Goal: Information Seeking & Learning: Learn about a topic

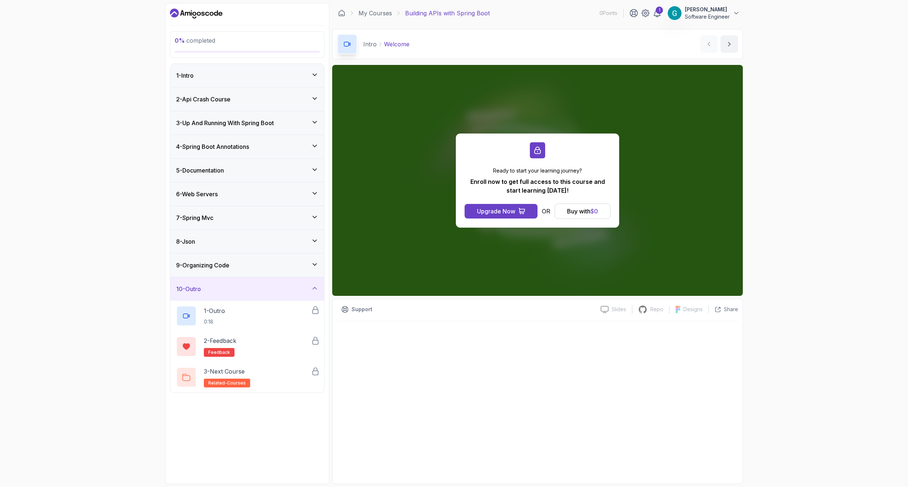
click at [523, 35] on div "Intro Welcome Welcome by nelson" at bounding box center [537, 44] width 411 height 30
click at [685, 10] on button "Göksel Çoban Software Engineer" at bounding box center [704, 13] width 73 height 15
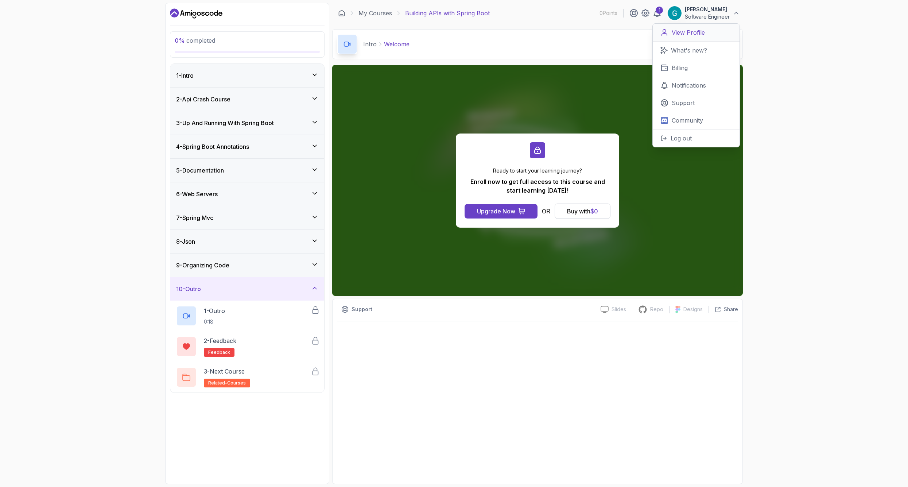
click at [676, 36] on p "View Profile" at bounding box center [688, 32] width 33 height 9
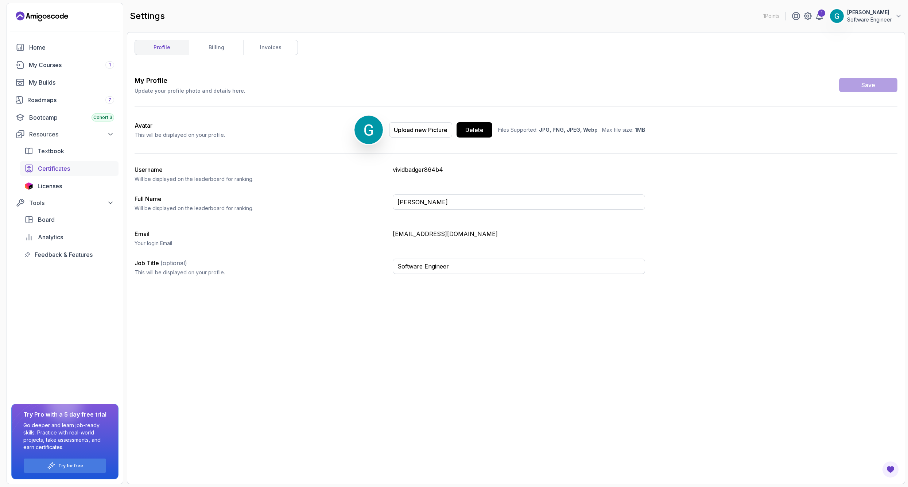
click at [83, 166] on div "Certificates" at bounding box center [76, 168] width 76 height 9
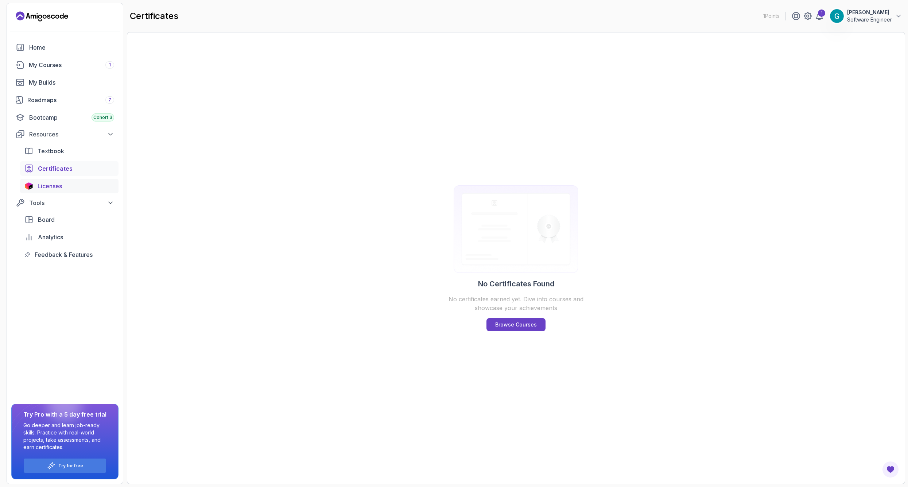
click at [84, 186] on div "Licenses" at bounding box center [76, 186] width 77 height 9
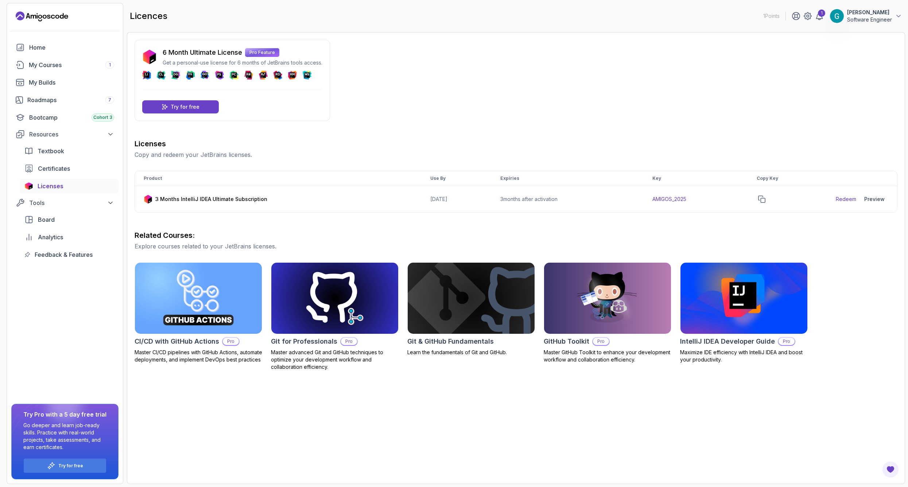
click at [423, 0] on section "1 Points 1 Göksel Çoban Software Engineer Home My Courses 1 My Builds Roadmaps …" at bounding box center [454, 243] width 908 height 487
click at [766, 200] on icon "copy-button" at bounding box center [761, 199] width 7 height 7
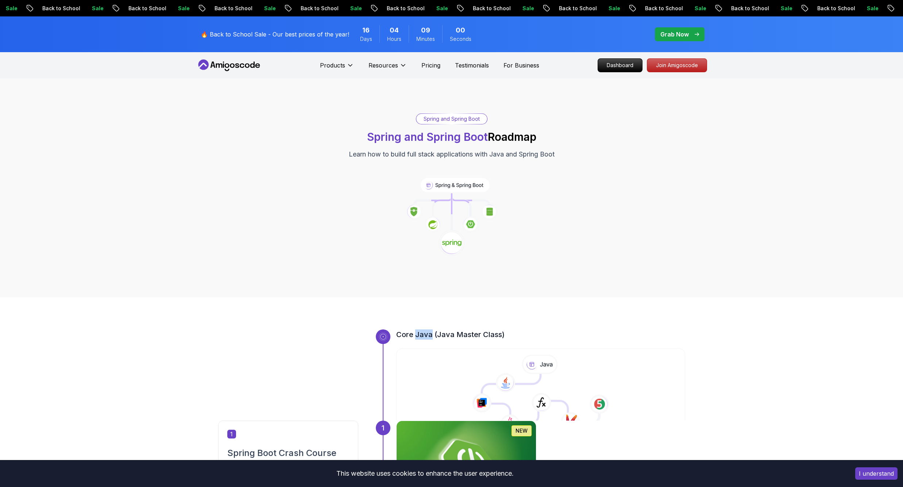
scroll to position [237, 0]
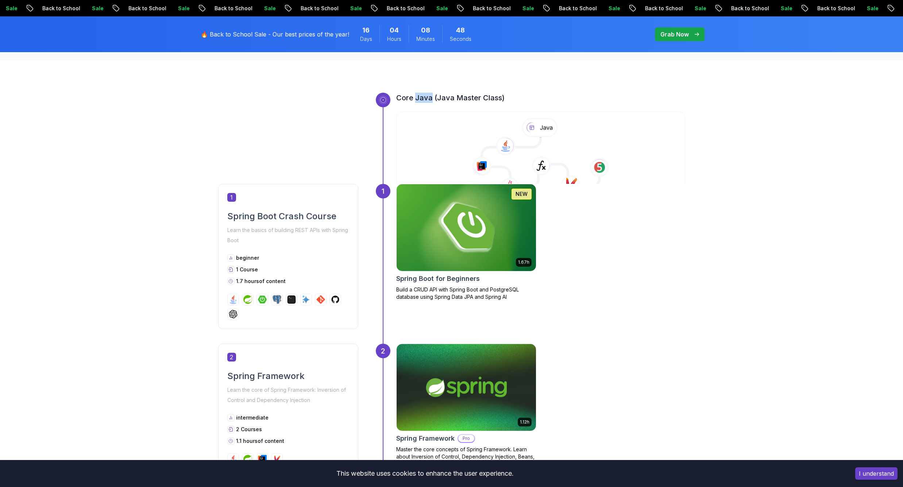
click at [234, 300] on img at bounding box center [233, 299] width 9 height 9
click at [255, 299] on div at bounding box center [288, 307] width 122 height 26
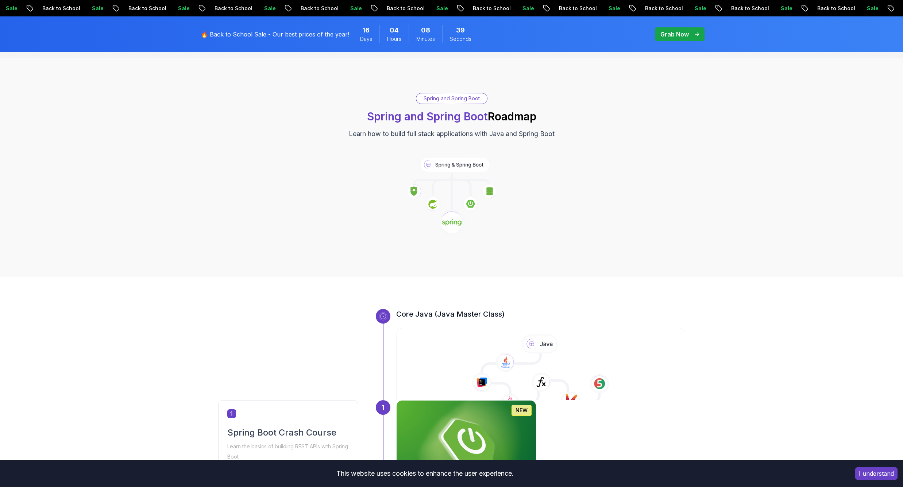
scroll to position [0, 0]
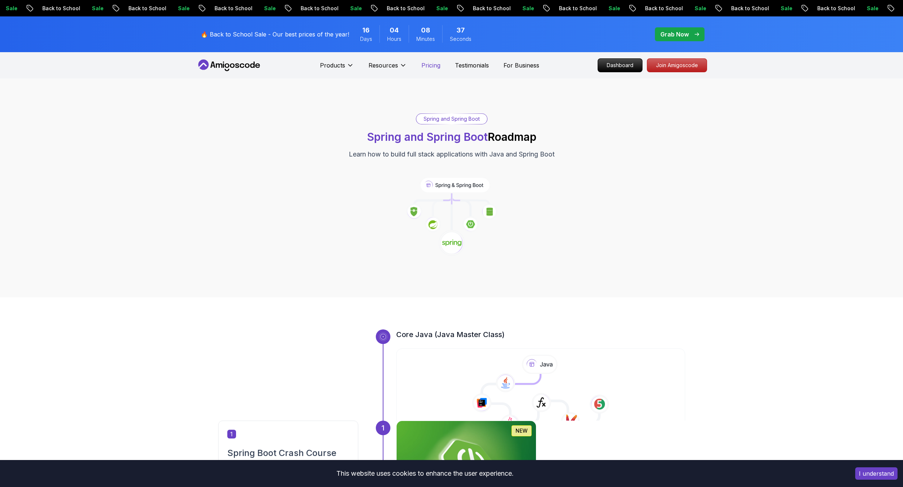
click at [429, 66] on p "Pricing" at bounding box center [430, 65] width 19 height 9
click at [242, 63] on icon at bounding box center [241, 65] width 5 height 4
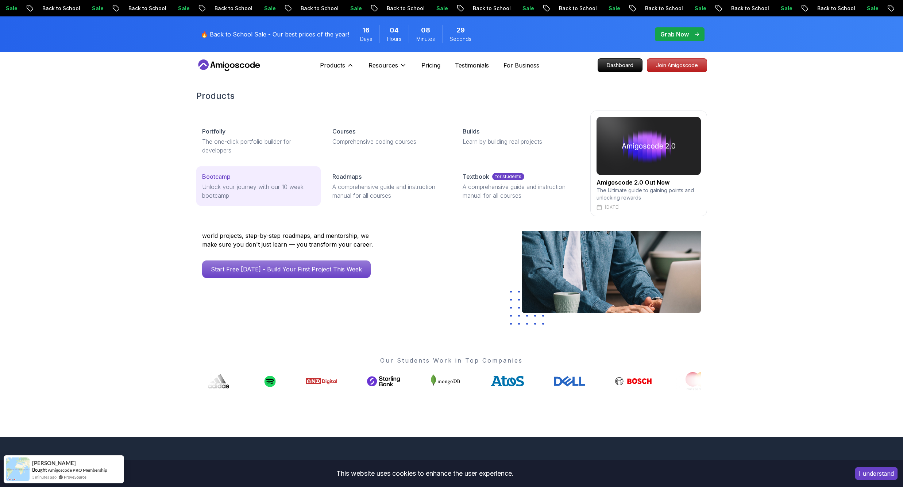
click at [247, 193] on p "Unlock your journey with our 10 week bootcamp" at bounding box center [258, 191] width 113 height 18
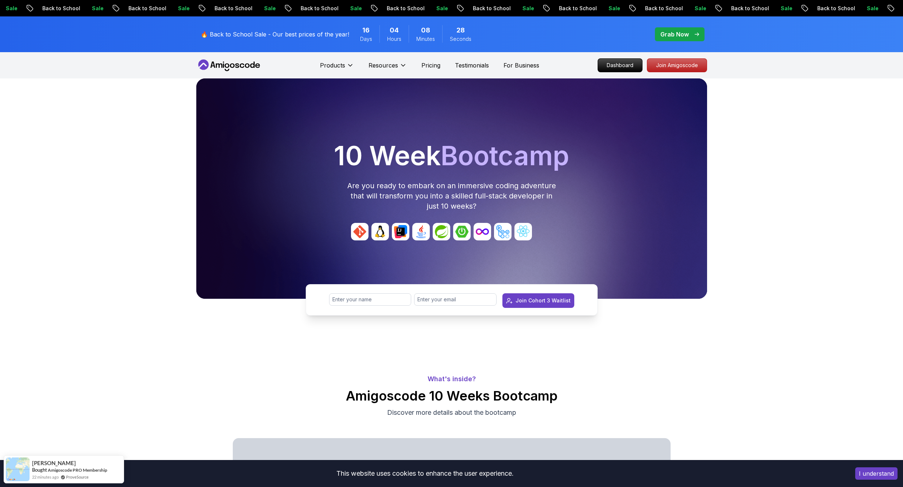
scroll to position [4, 0]
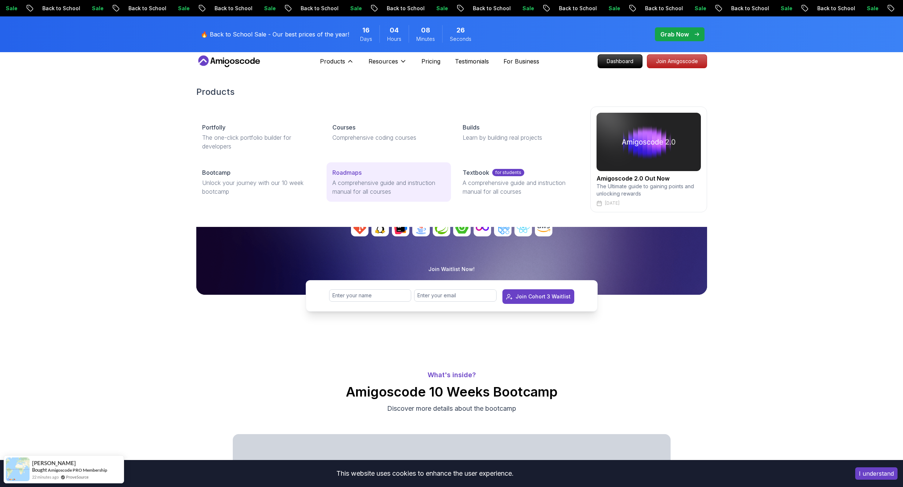
click at [348, 182] on p "A comprehensive guide and instruction manual for all courses" at bounding box center [388, 187] width 113 height 18
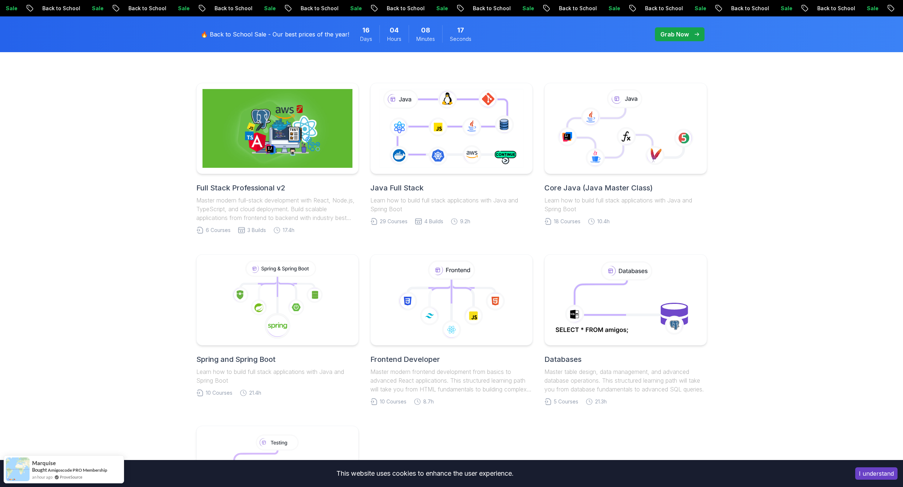
scroll to position [185, 0]
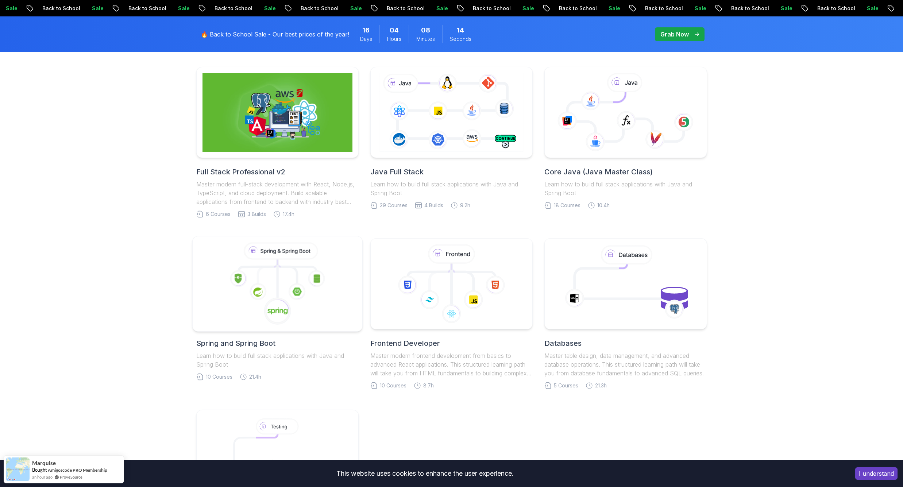
click at [306, 256] on icon at bounding box center [281, 250] width 72 height 15
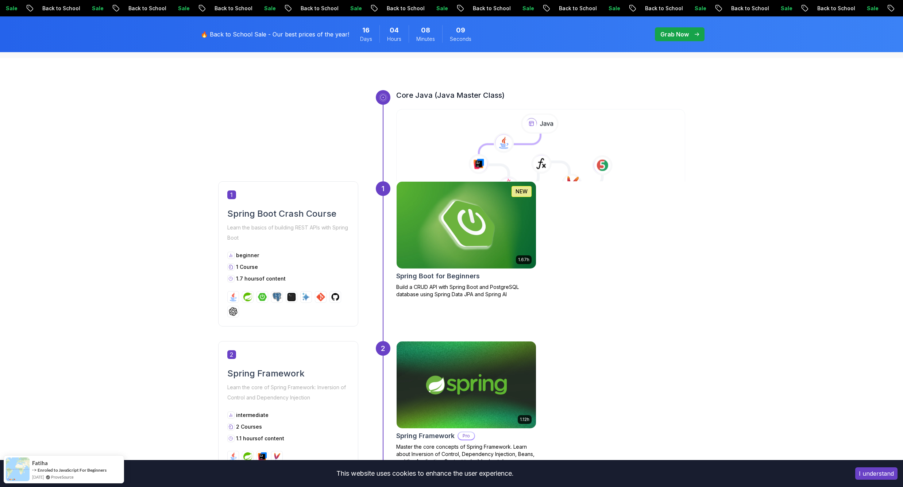
scroll to position [277, 0]
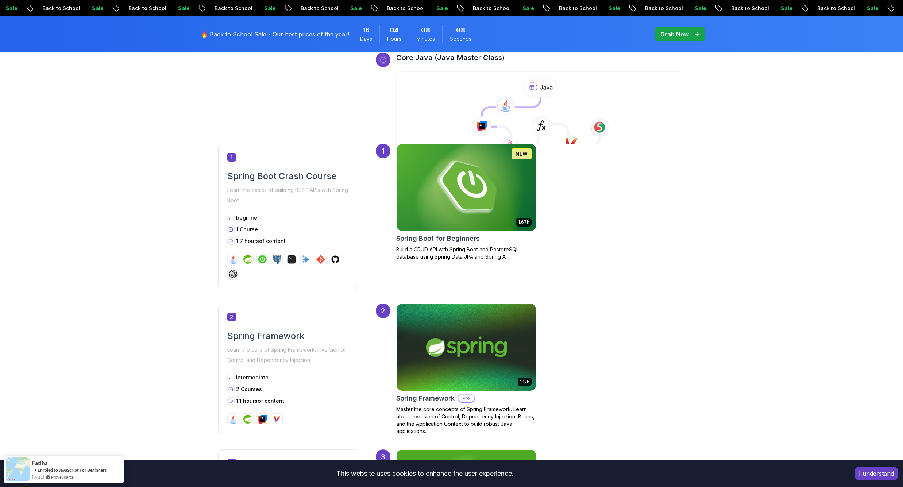
click at [480, 163] on img at bounding box center [466, 187] width 146 height 91
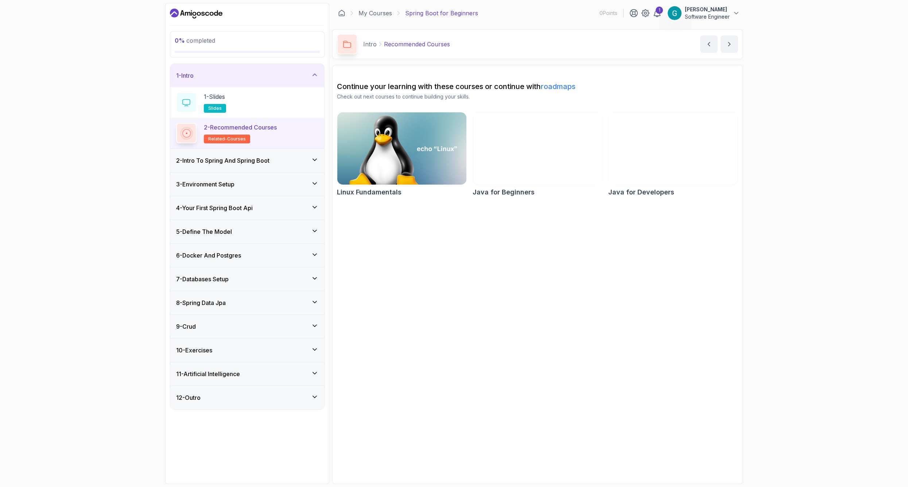
scroll to position [0, 1]
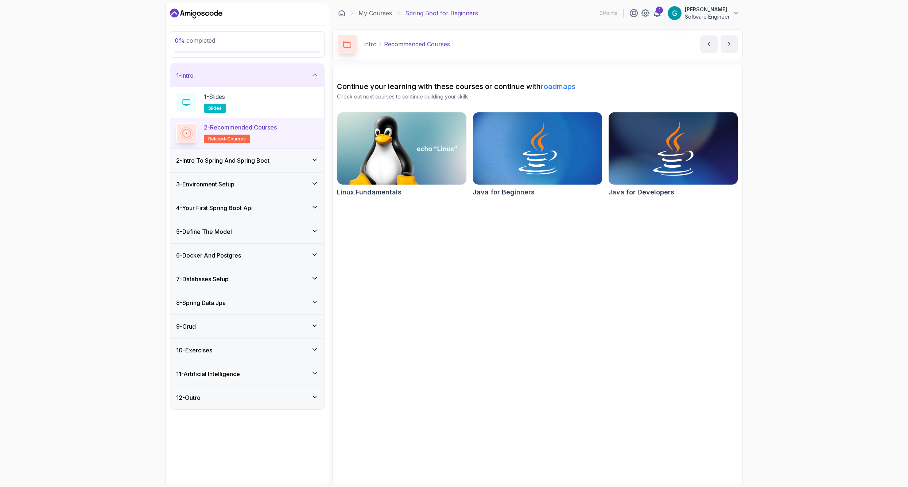
click at [649, 128] on img at bounding box center [674, 149] width 136 height 76
click at [257, 161] on h3 "2 - Intro To Spring And Spring Boot" at bounding box center [222, 160] width 93 height 9
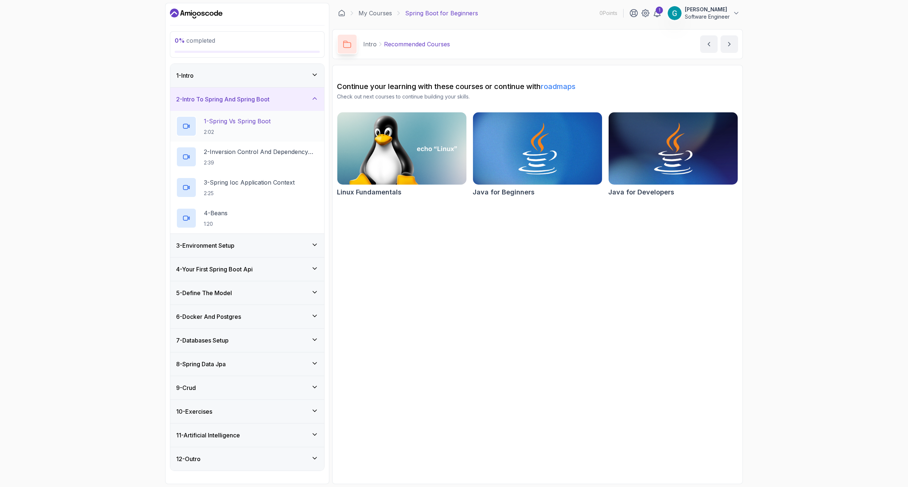
click at [271, 130] on p "2:02" at bounding box center [237, 131] width 67 height 7
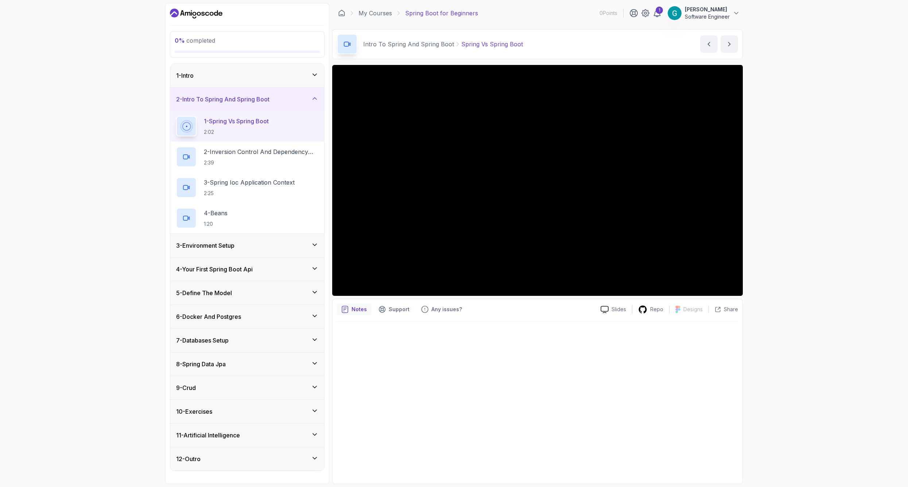
scroll to position [0, 1]
click at [276, 72] on div "1 - Intro" at bounding box center [247, 75] width 142 height 9
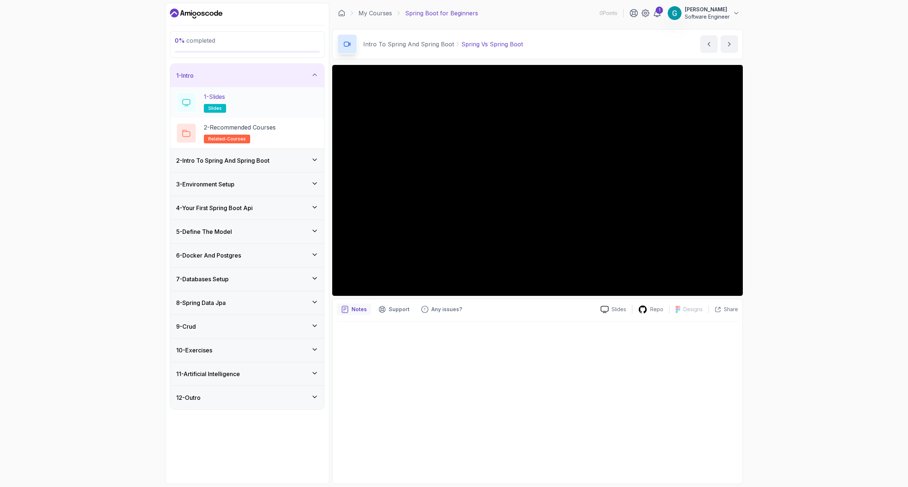
click at [290, 105] on div "1 - Slides slides" at bounding box center [247, 102] width 142 height 20
click at [730, 42] on icon "next content" at bounding box center [729, 43] width 7 height 7
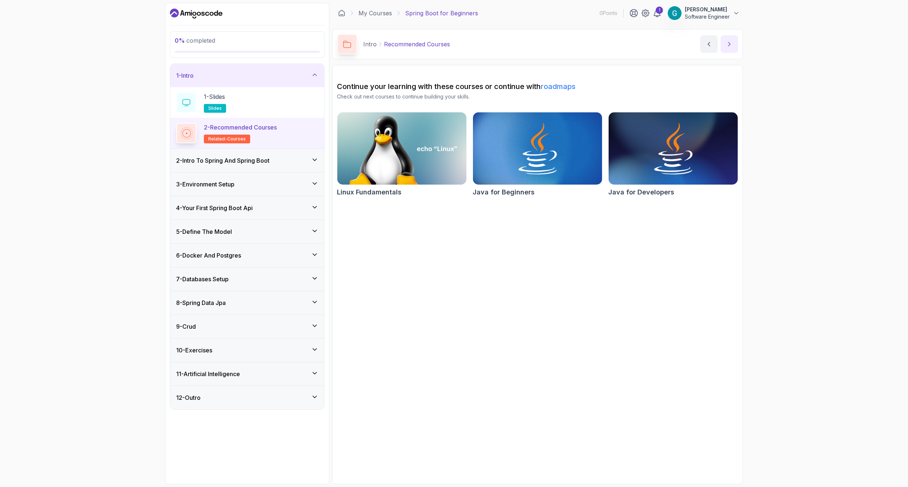
click at [730, 42] on icon "next content" at bounding box center [729, 43] width 7 height 7
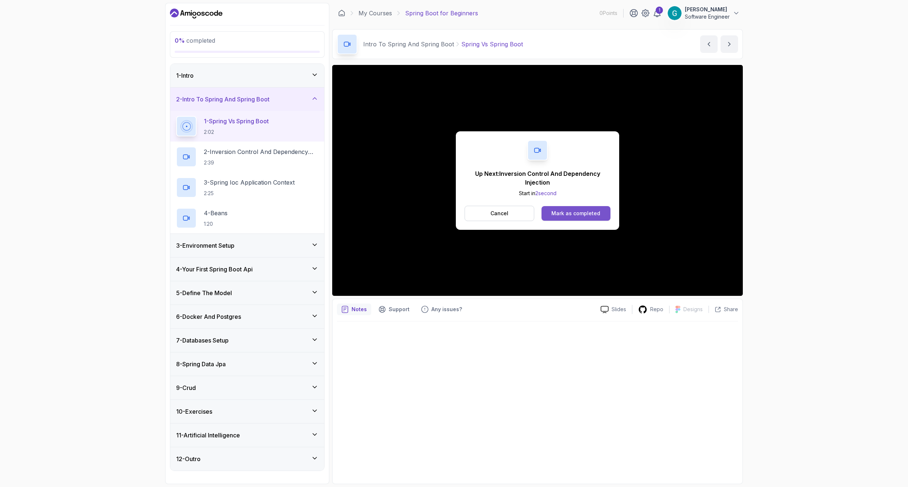
click at [593, 214] on div "Mark as completed" at bounding box center [576, 213] width 49 height 7
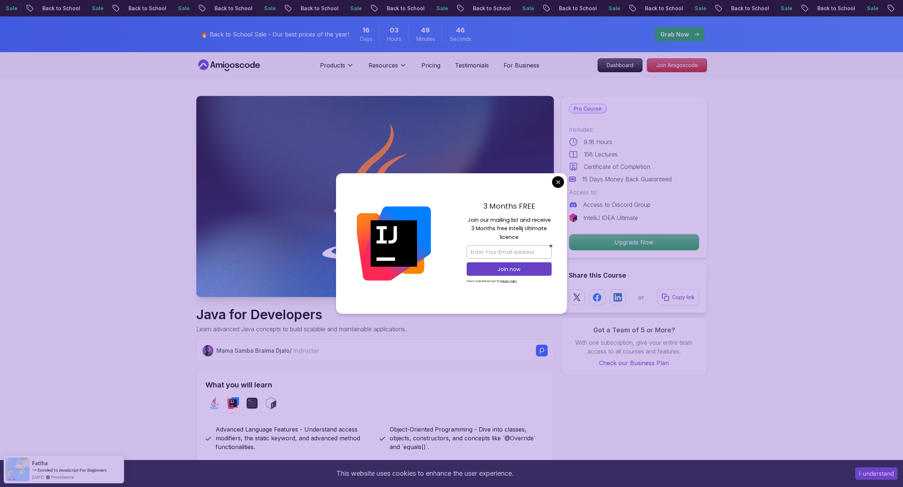
scroll to position [0, 0]
click at [498, 247] on input "email" at bounding box center [509, 251] width 85 height 13
click at [456, 222] on div "3 Months FREE Join our mailing list and receive 3 Months free Intellij Ultimate…" at bounding box center [509, 243] width 116 height 141
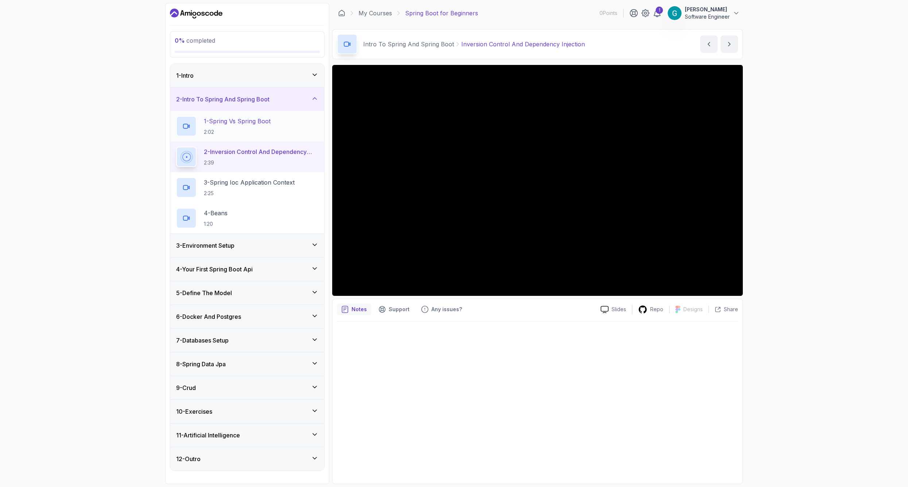
click at [283, 134] on div "1 - Spring Vs Spring Boot 2:02" at bounding box center [247, 126] width 142 height 20
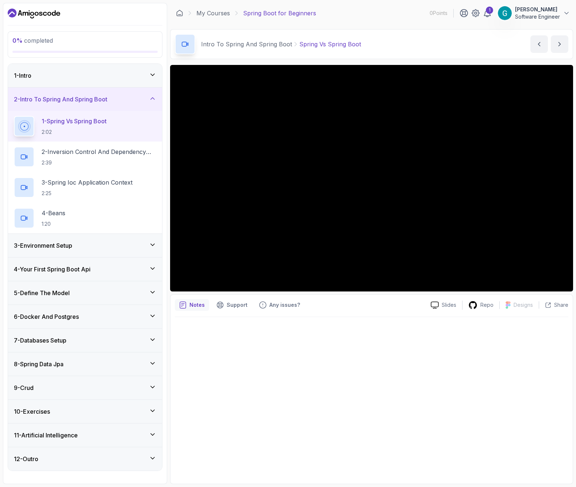
scroll to position [0, 0]
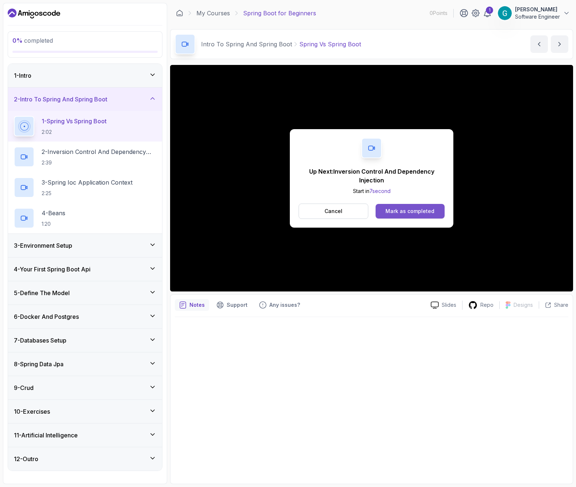
click at [431, 212] on div "Mark as completed" at bounding box center [409, 211] width 49 height 7
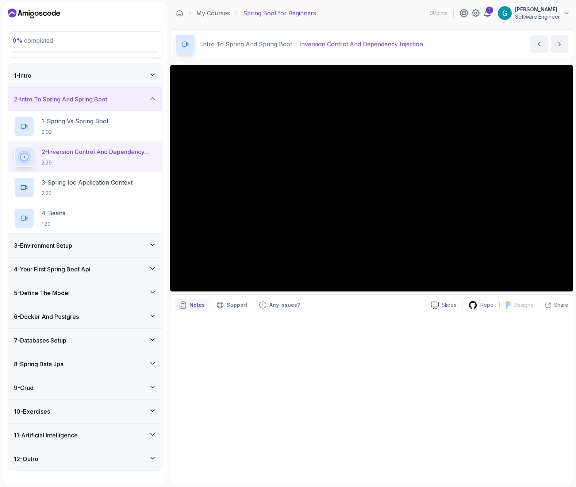
click at [278, 13] on p "Spring Boot for Beginners" at bounding box center [279, 13] width 73 height 9
click at [206, 11] on link "My Courses" at bounding box center [213, 13] width 34 height 9
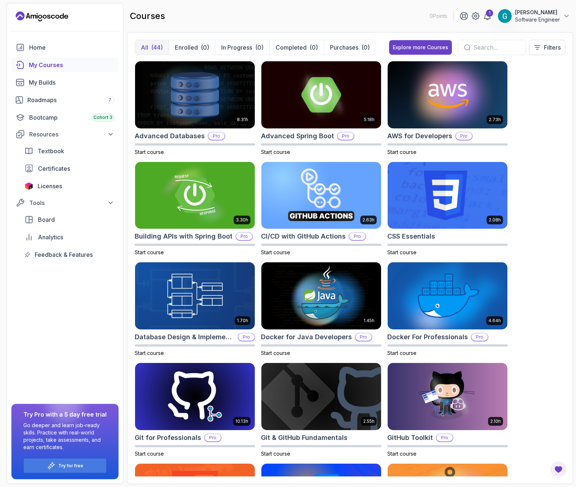
click at [493, 55] on div at bounding box center [491, 47] width 68 height 15
click at [495, 51] on input "text" at bounding box center [496, 47] width 46 height 9
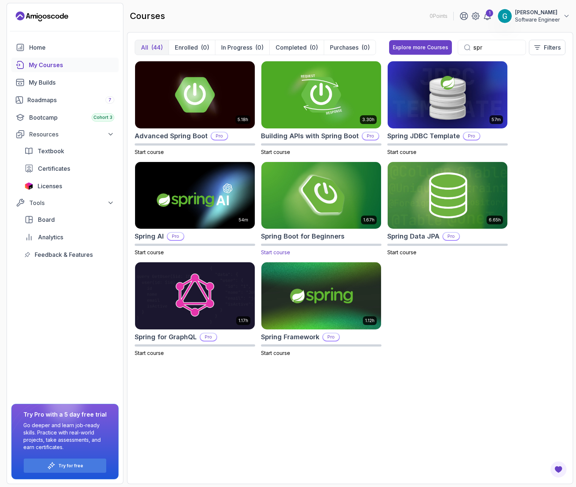
type input "spr"
click at [352, 171] on img at bounding box center [320, 195] width 125 height 70
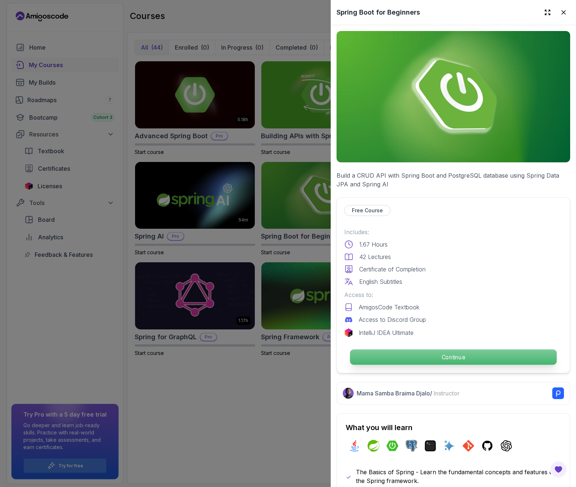
click at [461, 356] on p "Continue" at bounding box center [453, 356] width 206 height 15
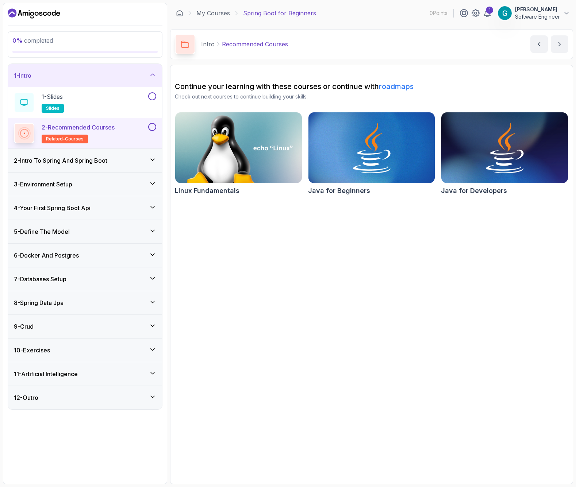
click at [48, 165] on div "2 - Intro To Spring And Spring Boot" at bounding box center [85, 160] width 154 height 23
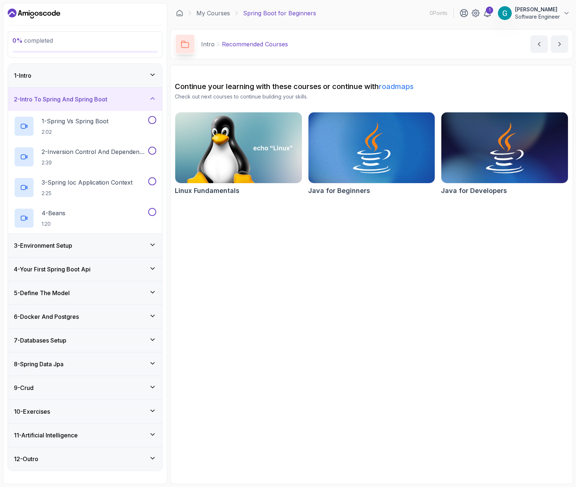
click at [102, 84] on div "1 - Intro" at bounding box center [85, 75] width 154 height 23
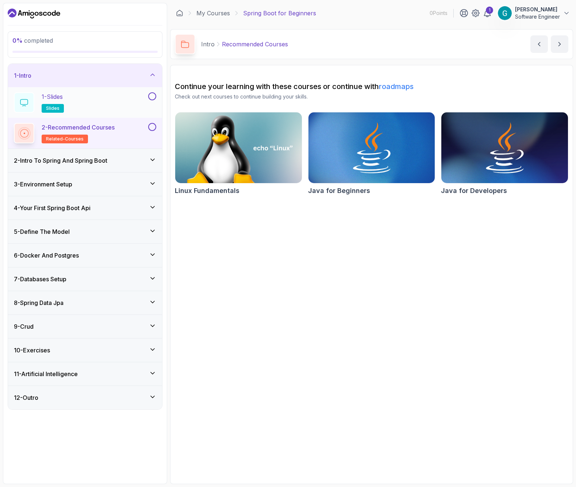
click at [150, 96] on button at bounding box center [152, 96] width 8 height 8
click at [152, 128] on button at bounding box center [152, 127] width 8 height 8
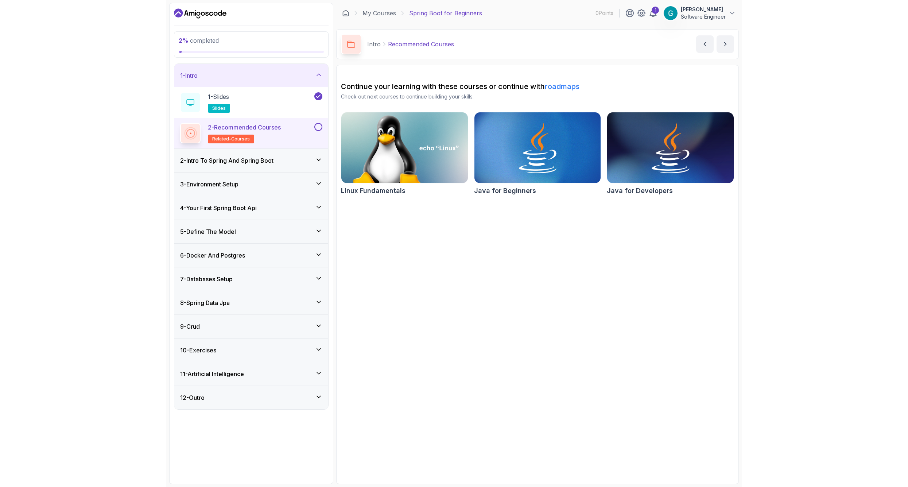
scroll to position [0, 1]
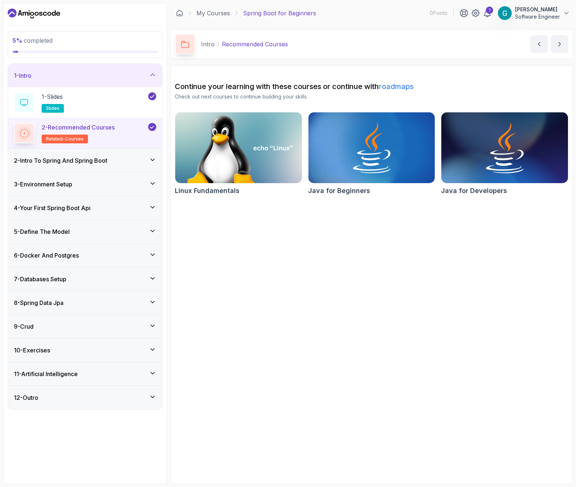
click at [126, 157] on div "2 - Intro To Spring And Spring Boot" at bounding box center [85, 160] width 142 height 9
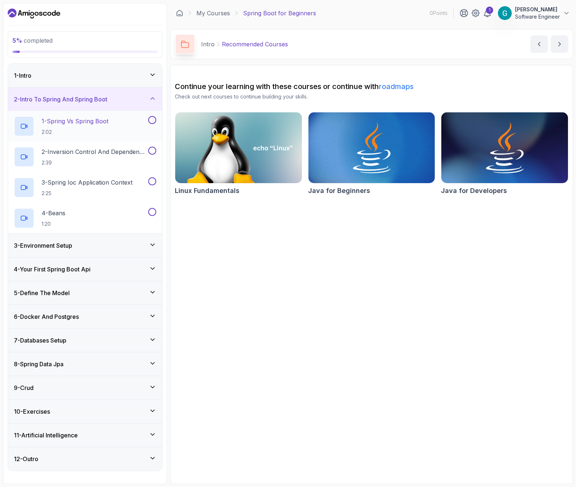
click at [71, 123] on p "1 - Spring Vs Spring Boot" at bounding box center [75, 121] width 67 height 9
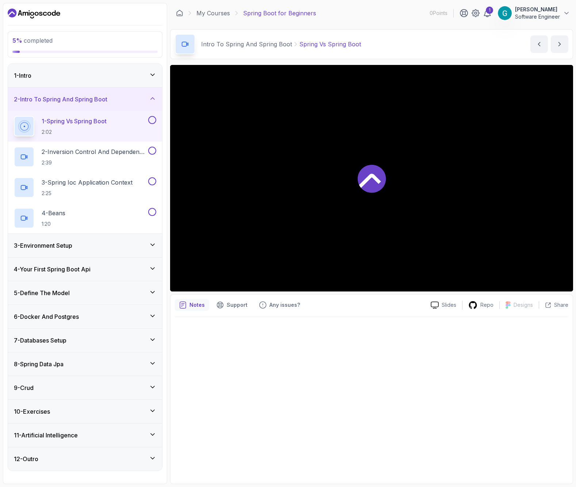
click at [150, 120] on button at bounding box center [152, 120] width 8 height 8
click at [114, 156] on p "2 - Inversion Control And Dependency Injection" at bounding box center [94, 151] width 105 height 9
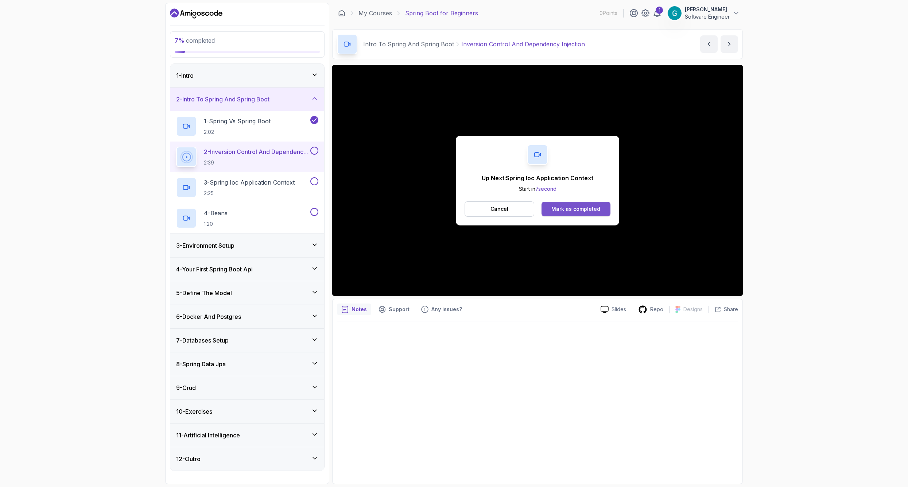
click at [566, 208] on div "Mark as completed" at bounding box center [576, 208] width 49 height 7
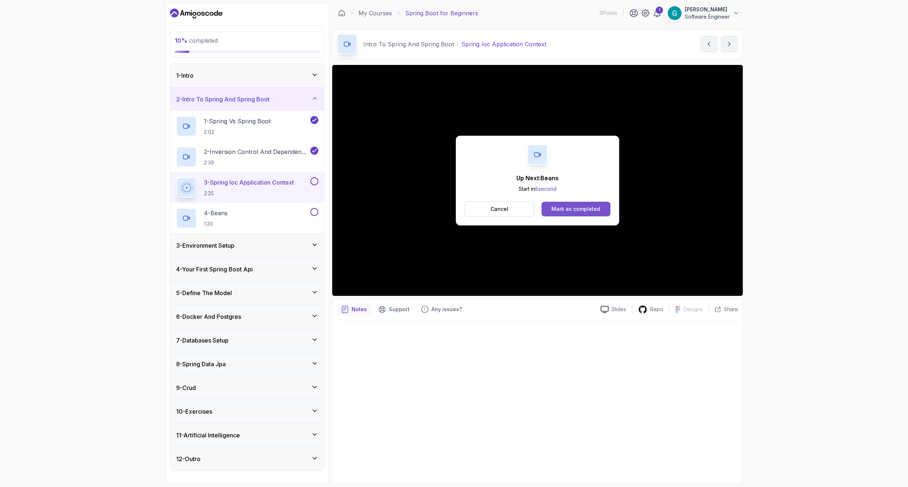
click at [597, 209] on div "Mark as completed" at bounding box center [576, 208] width 49 height 7
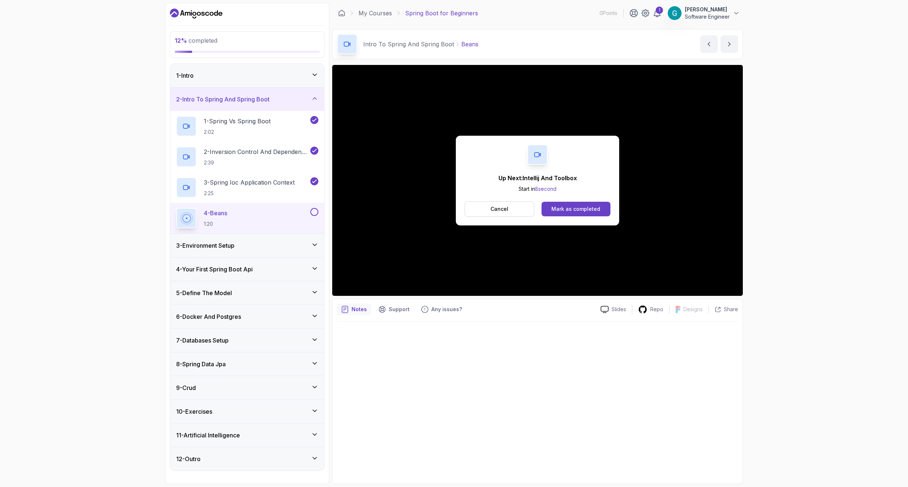
click at [592, 211] on div "Mark as completed" at bounding box center [576, 208] width 49 height 7
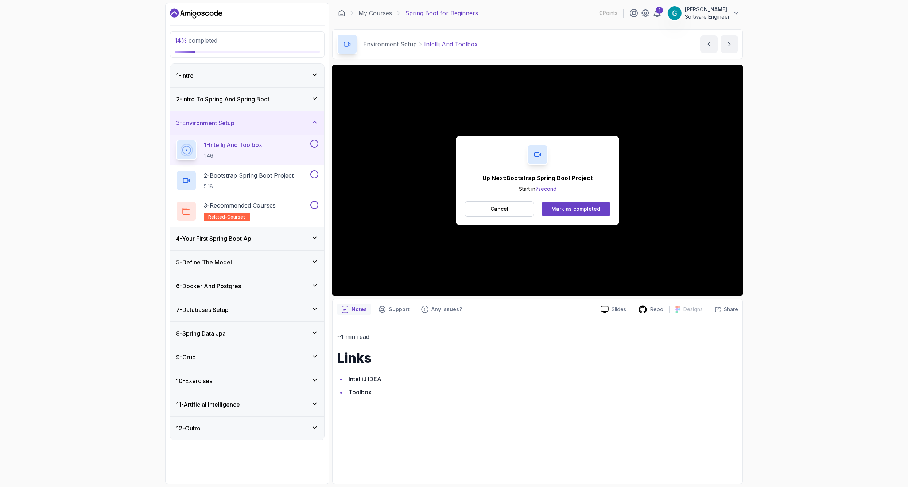
click at [366, 380] on link "IntelliJ IDEA" at bounding box center [365, 378] width 33 height 7
click at [363, 394] on link "Toolbox" at bounding box center [360, 392] width 23 height 7
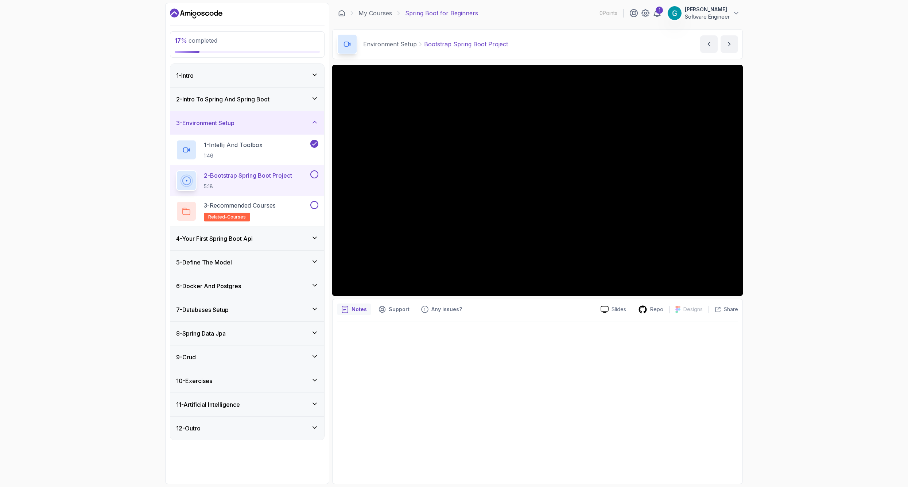
click at [722, 13] on p "Göksel Çoban" at bounding box center [707, 9] width 45 height 7
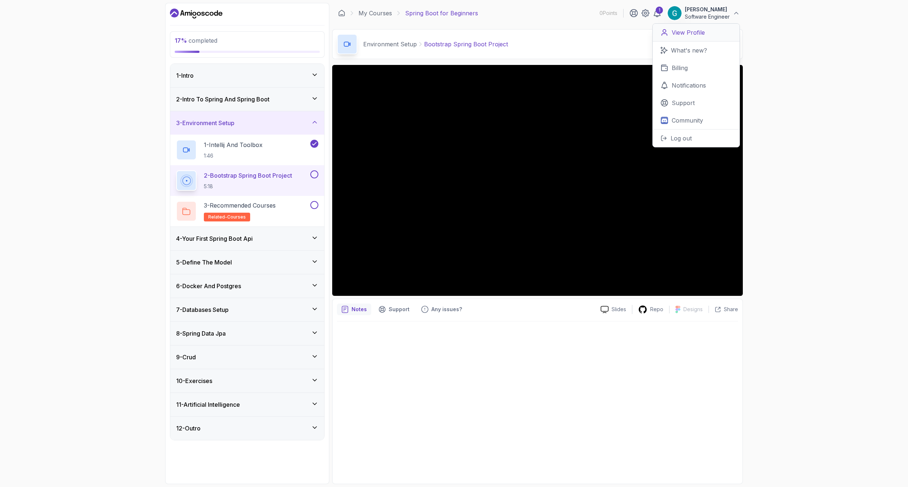
click at [708, 30] on link "View Profile" at bounding box center [696, 33] width 87 height 18
click at [839, 164] on div "17 % completed 1 - Intro 2 - Intro To Spring And Spring Boot 3 - Environment Se…" at bounding box center [454, 243] width 908 height 487
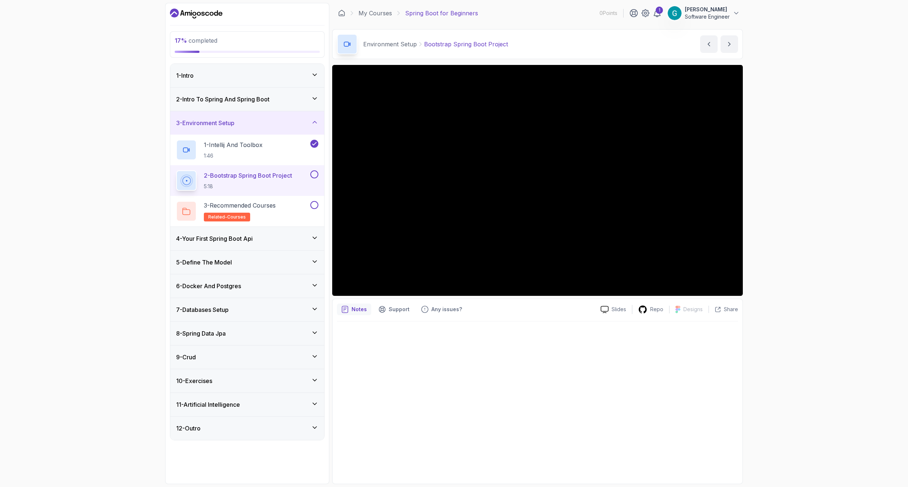
scroll to position [0, 0]
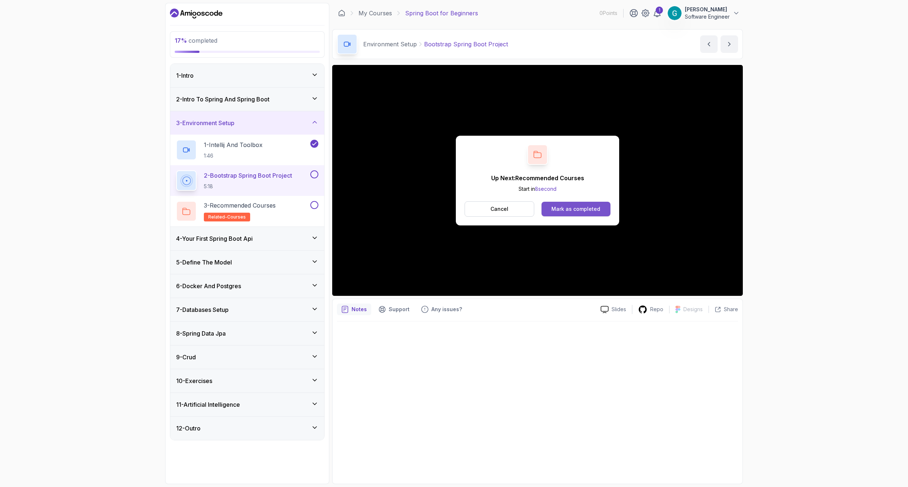
click at [586, 206] on div "Mark as completed" at bounding box center [576, 208] width 49 height 7
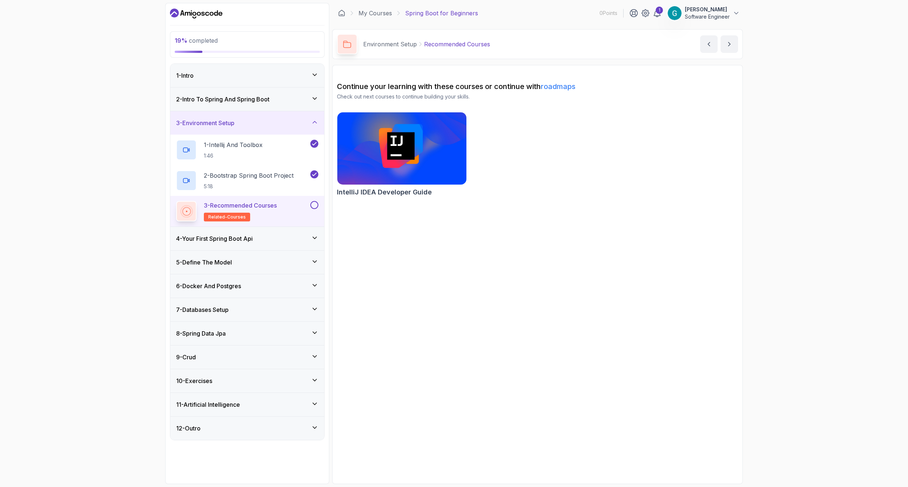
click at [315, 206] on button at bounding box center [314, 205] width 8 height 8
click at [294, 237] on div "4 - Your First Spring Boot Api" at bounding box center [247, 238] width 142 height 9
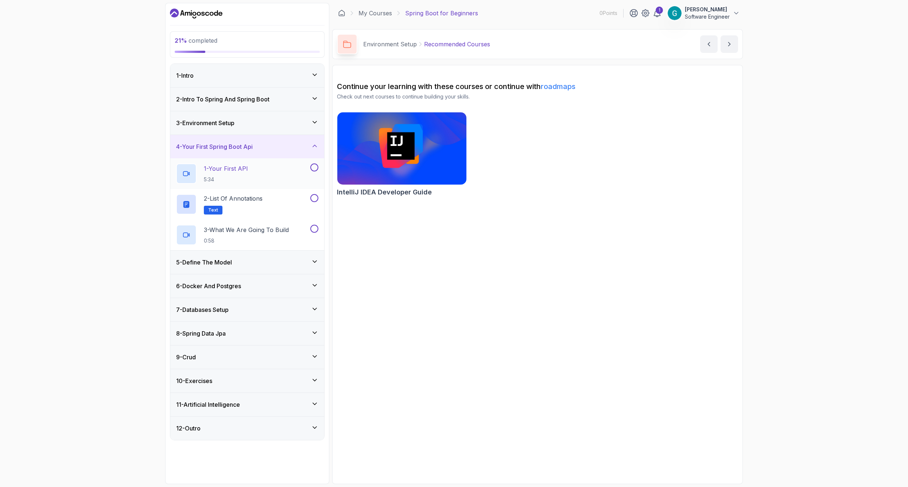
click at [263, 171] on div "1 - Your First API 5:34" at bounding box center [242, 173] width 133 height 20
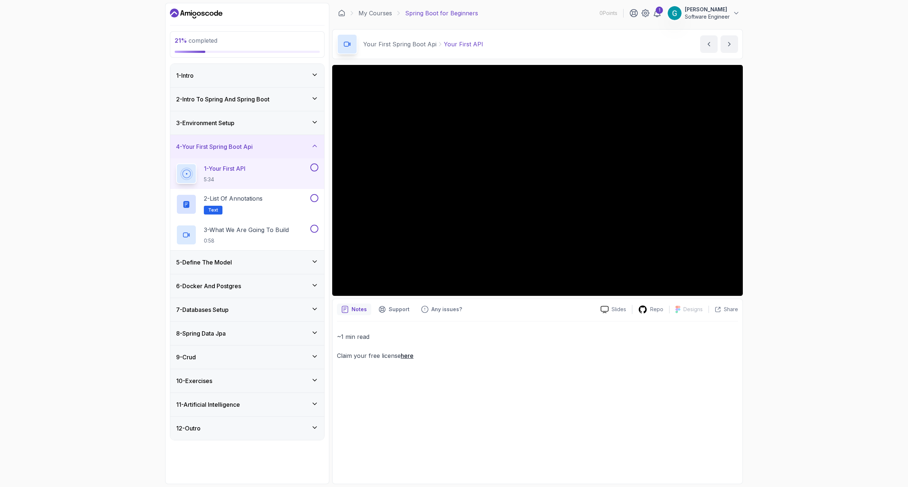
click at [259, 126] on div "3 - Environment Setup" at bounding box center [247, 123] width 142 height 9
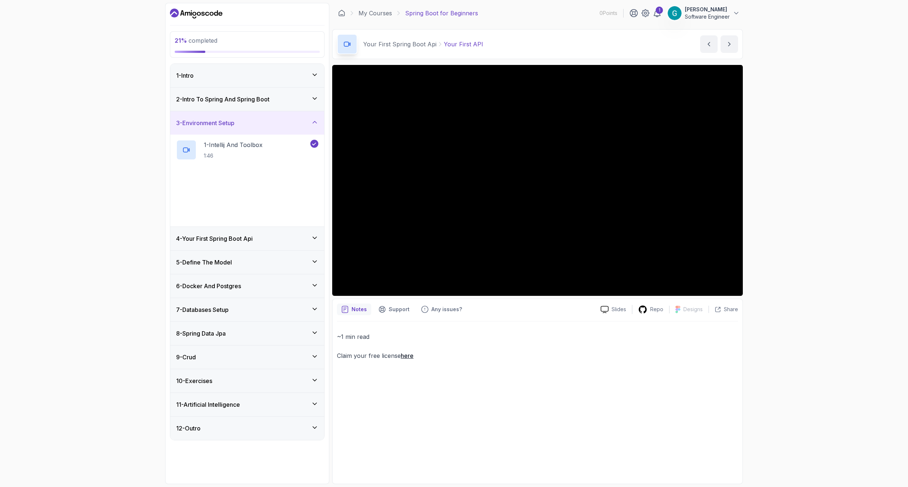
scroll to position [0, 1]
click at [258, 178] on p "2 - Bootstrap Spring Boot Project" at bounding box center [249, 175] width 90 height 9
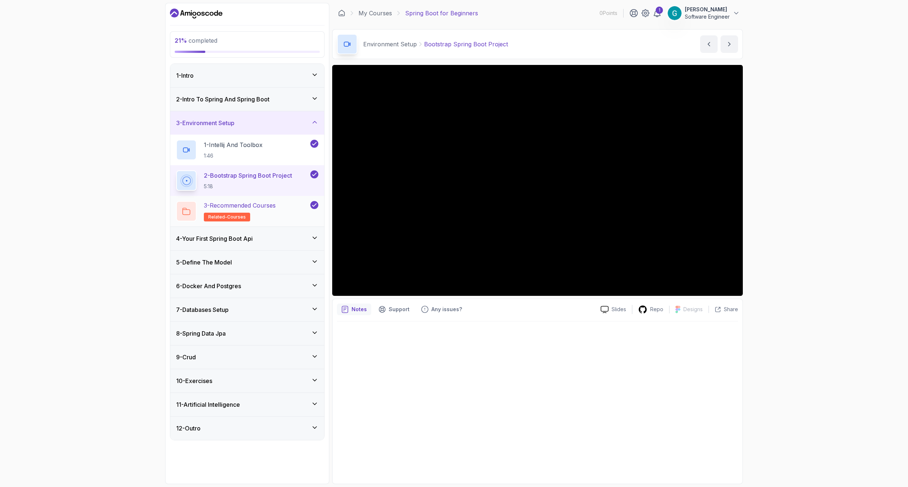
click at [263, 208] on p "3 - Recommended Courses" at bounding box center [240, 205] width 72 height 9
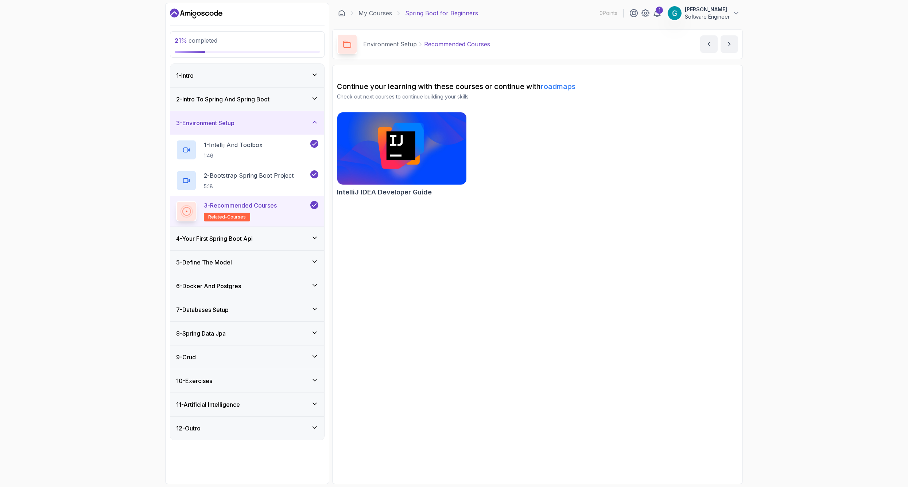
click at [407, 146] on img at bounding box center [402, 149] width 136 height 76
click at [290, 189] on p "5:18" at bounding box center [249, 186] width 90 height 7
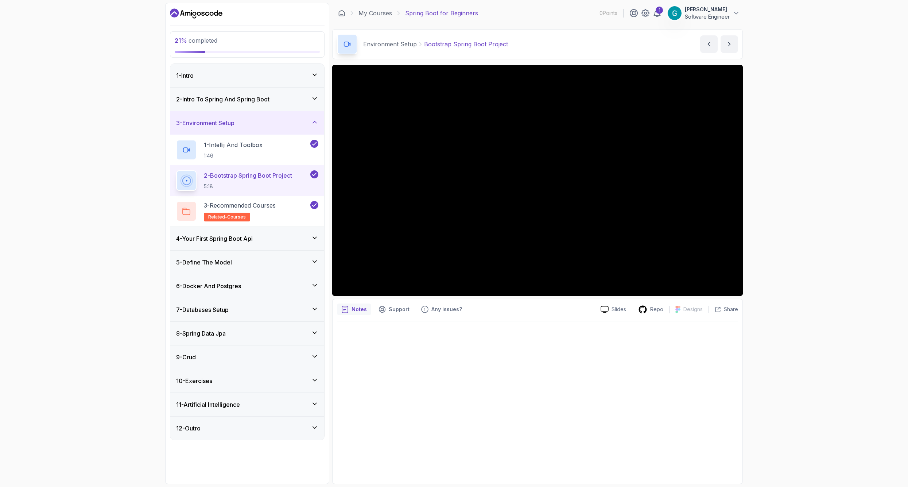
click at [261, 240] on div "4 - Your First Spring Boot Api" at bounding box center [247, 238] width 142 height 9
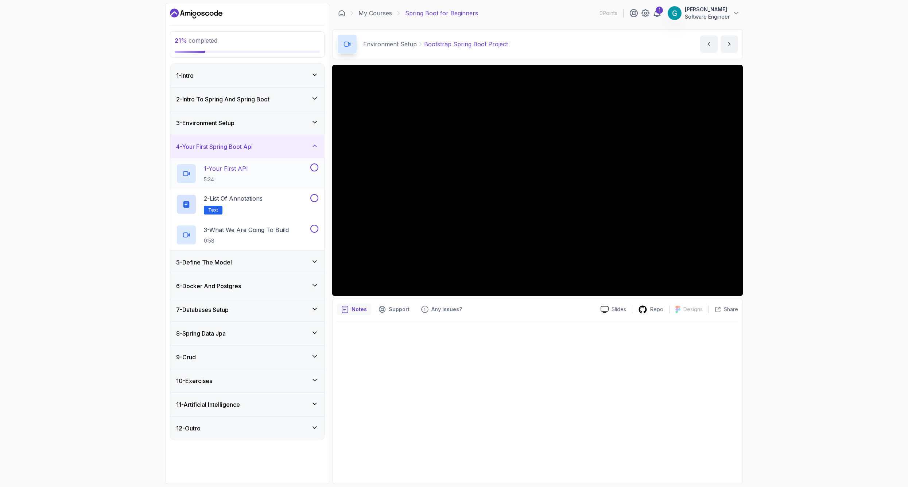
click at [270, 176] on div "1 - Your First API 5:34" at bounding box center [242, 173] width 133 height 20
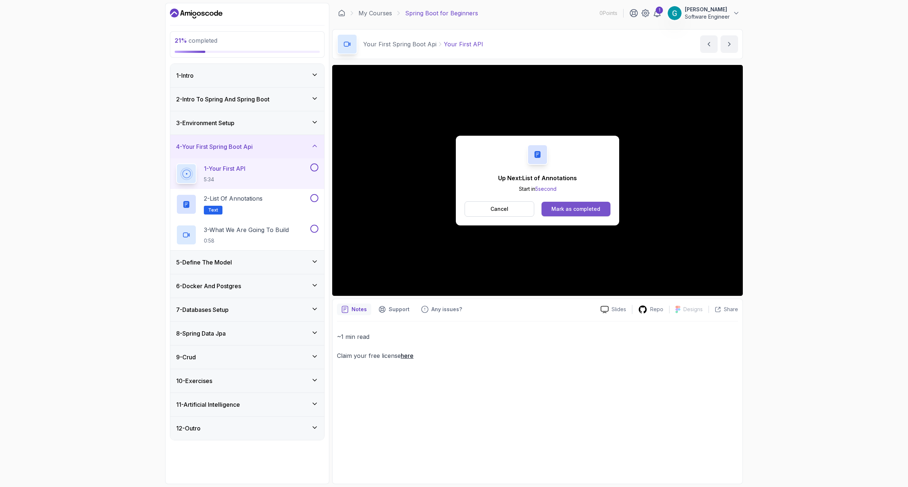
click at [599, 210] on div "Mark as completed" at bounding box center [576, 208] width 49 height 7
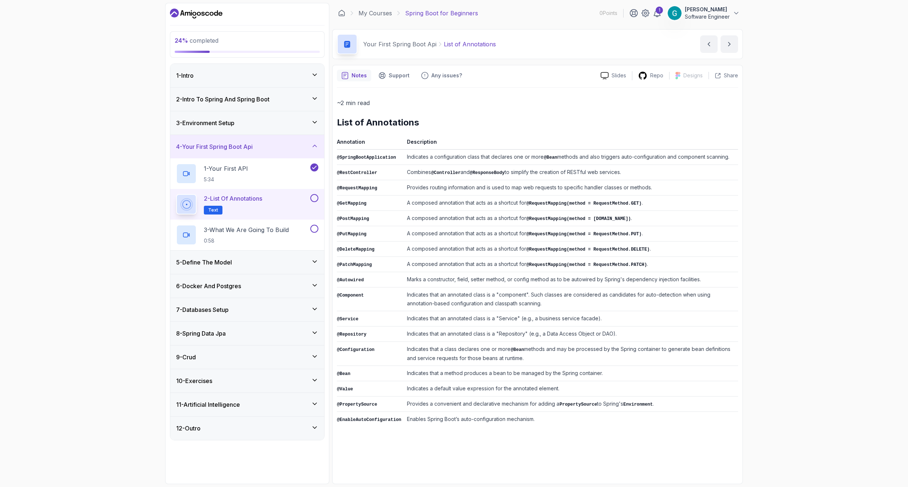
scroll to position [0, 1]
drag, startPoint x: 492, startPoint y: 369, endPoint x: 466, endPoint y: 369, distance: 26.6
click at [466, 369] on td "Indicates that a method produces a bean to be managed by the Spring container." at bounding box center [571, 373] width 334 height 15
click at [510, 101] on p "~2 min read" at bounding box center [537, 103] width 401 height 10
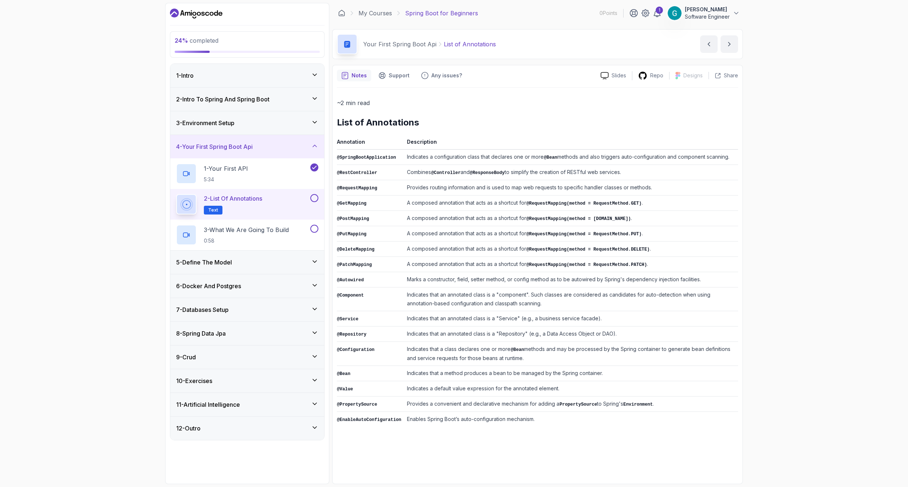
click at [314, 201] on button at bounding box center [314, 198] width 8 height 8
click at [278, 226] on p "3 - What We Are Going To Build" at bounding box center [246, 229] width 85 height 9
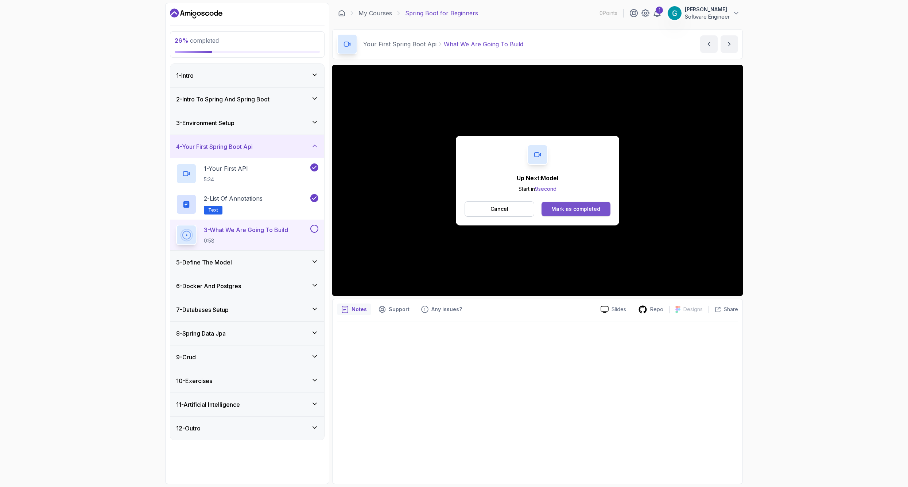
click at [599, 204] on button "Mark as completed" at bounding box center [576, 209] width 69 height 15
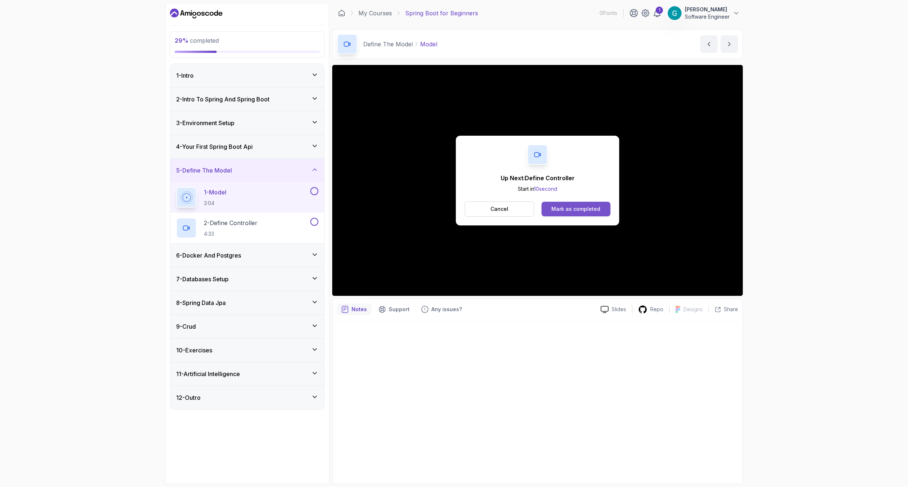
click at [587, 214] on button "Mark as completed" at bounding box center [576, 209] width 69 height 15
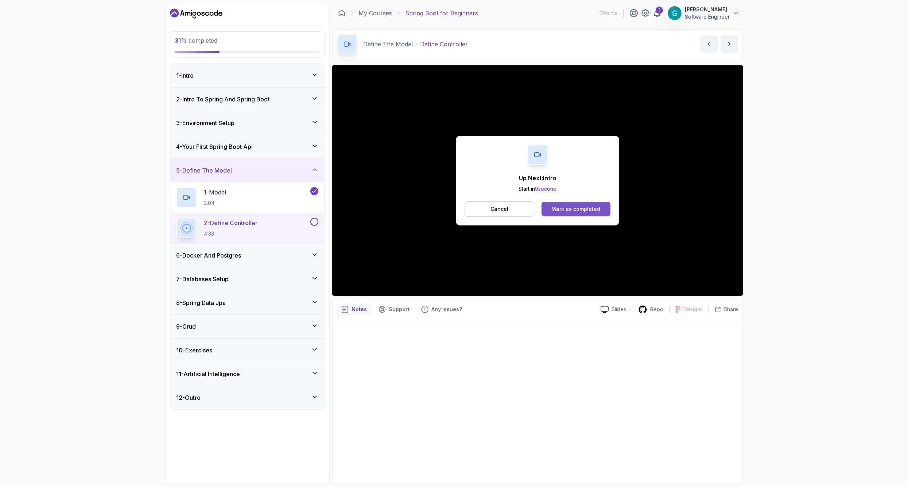
click at [571, 204] on button "Mark as completed" at bounding box center [576, 209] width 69 height 15
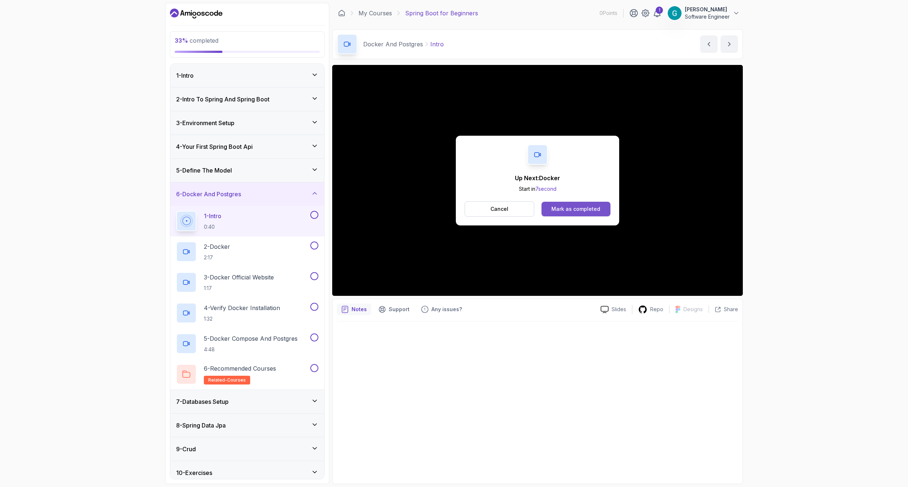
click at [581, 208] on div "Mark as completed" at bounding box center [576, 208] width 49 height 7
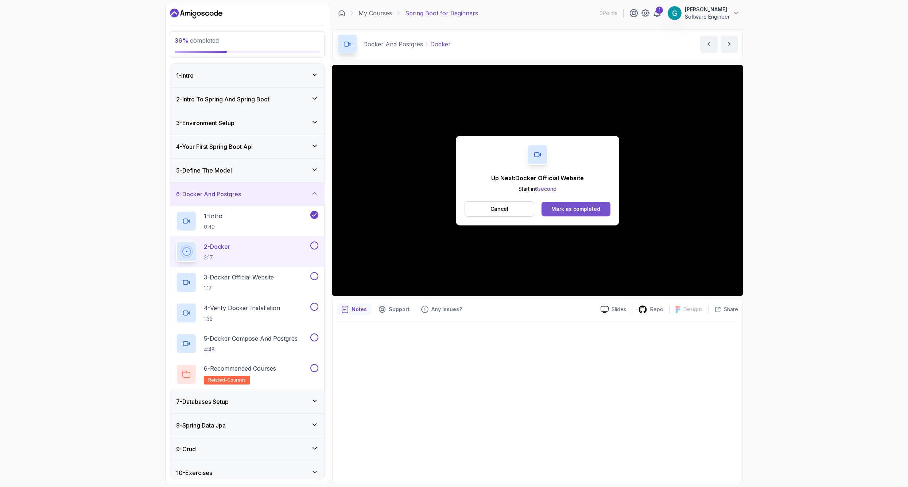
click at [580, 204] on button "Mark as completed" at bounding box center [576, 209] width 69 height 15
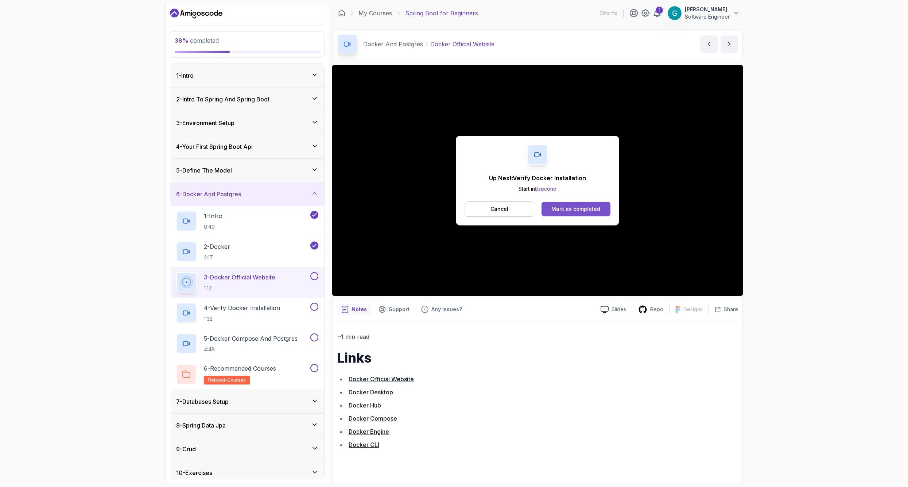
click at [597, 212] on div "Mark as completed" at bounding box center [576, 208] width 49 height 7
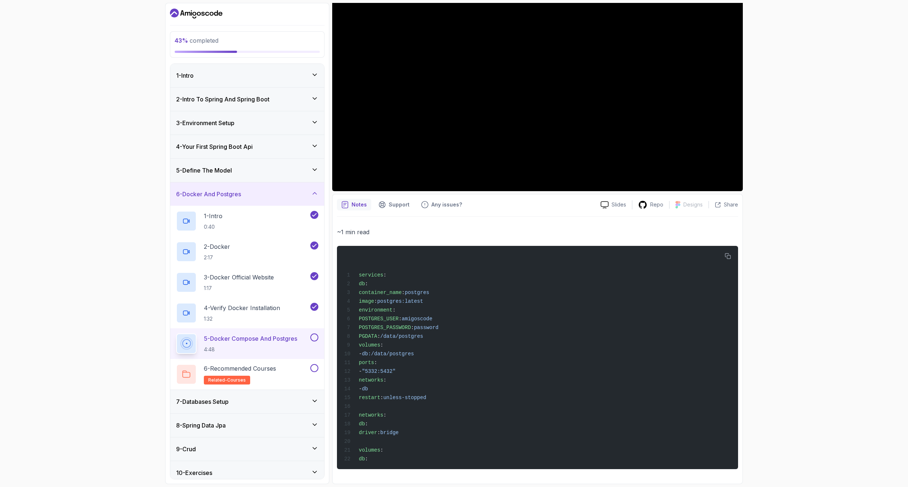
scroll to position [0, 1]
click at [726, 253] on icon "button" at bounding box center [728, 256] width 7 height 7
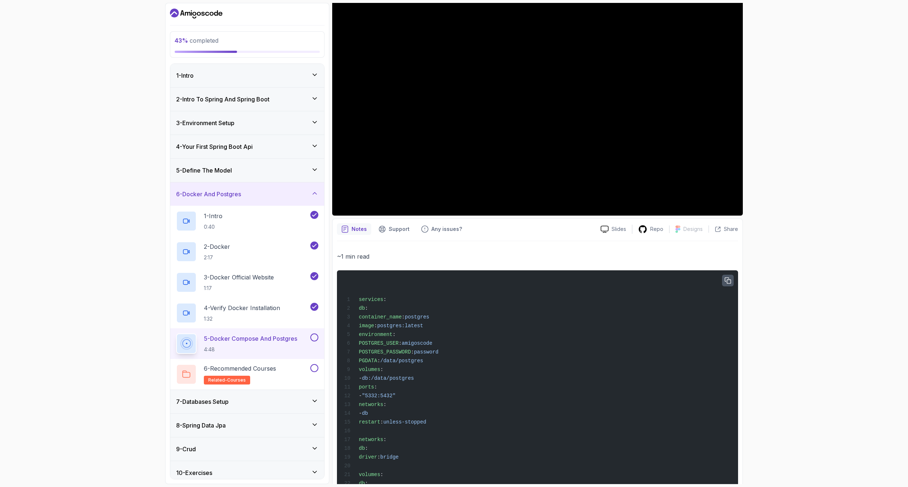
scroll to position [113, 0]
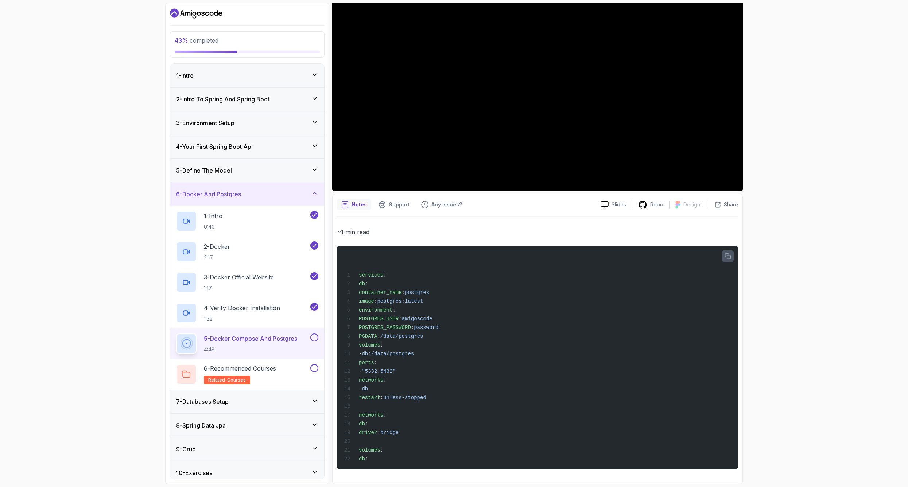
click at [727, 254] on icon "button" at bounding box center [728, 256] width 5 height 5
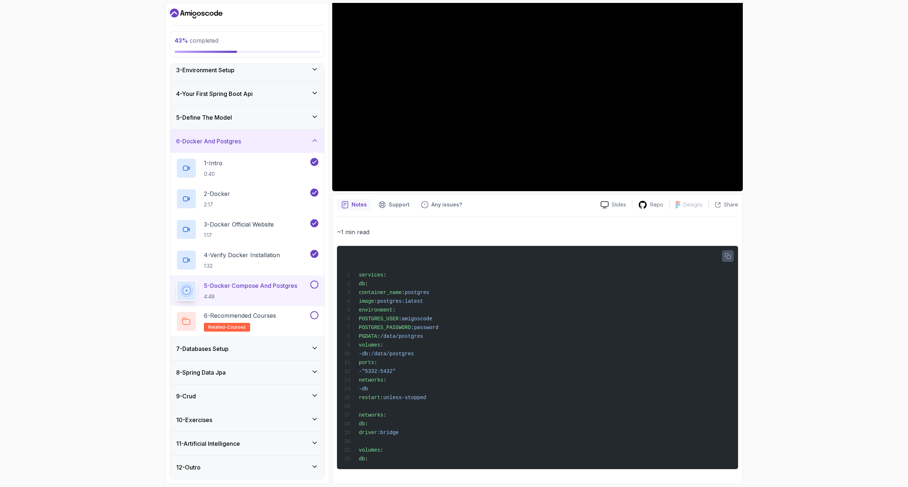
click at [730, 254] on icon "button" at bounding box center [728, 256] width 5 height 5
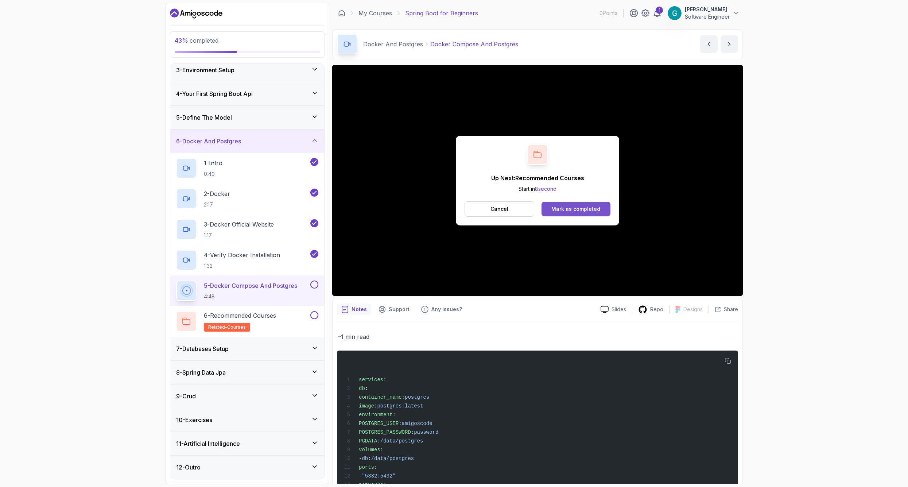
click at [575, 214] on button "Mark as completed" at bounding box center [576, 209] width 69 height 15
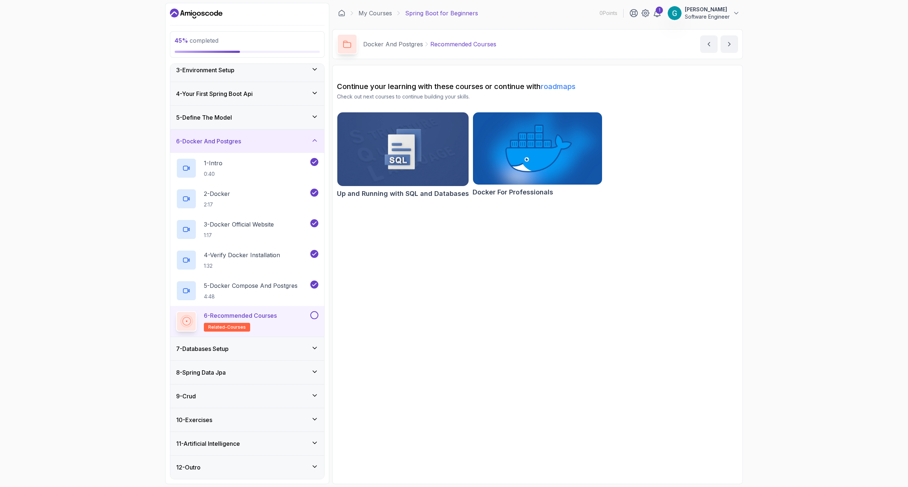
click at [316, 316] on button at bounding box center [314, 315] width 8 height 8
click at [296, 346] on div "7 - Databases Setup" at bounding box center [247, 348] width 142 height 9
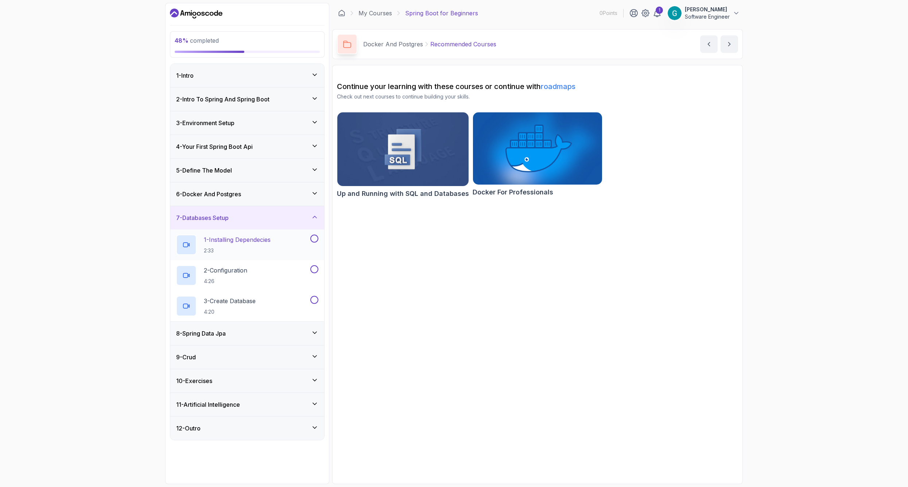
click at [289, 242] on div "1 - Installing Dependecies 2:33" at bounding box center [242, 245] width 133 height 20
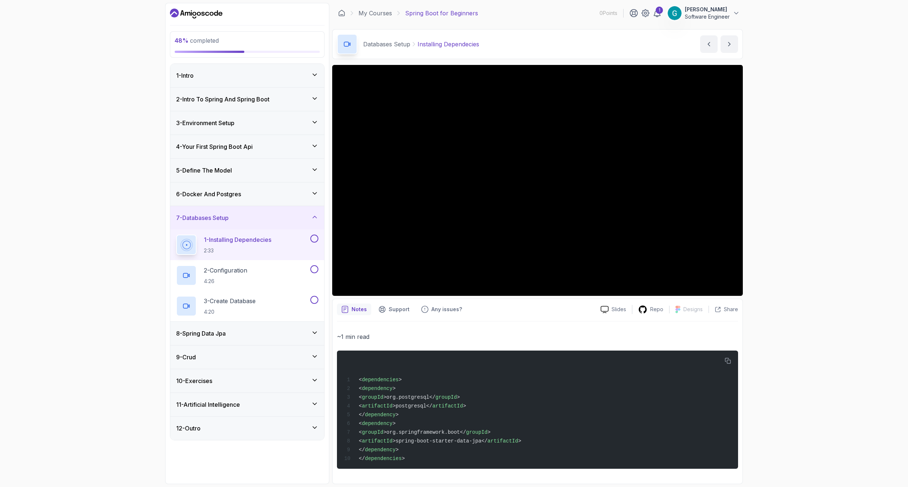
click at [273, 190] on div "6 - Docker And Postgres" at bounding box center [247, 194] width 142 height 9
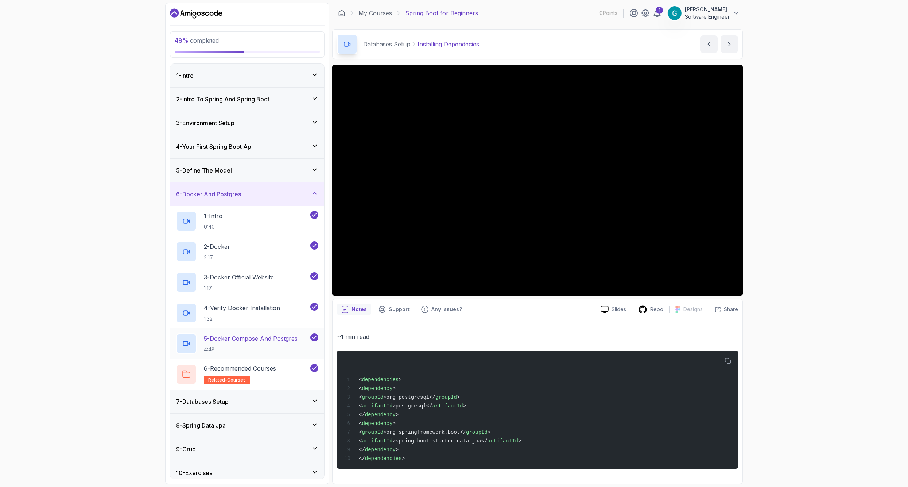
scroll to position [0, 2]
click at [311, 193] on icon at bounding box center [314, 193] width 7 height 7
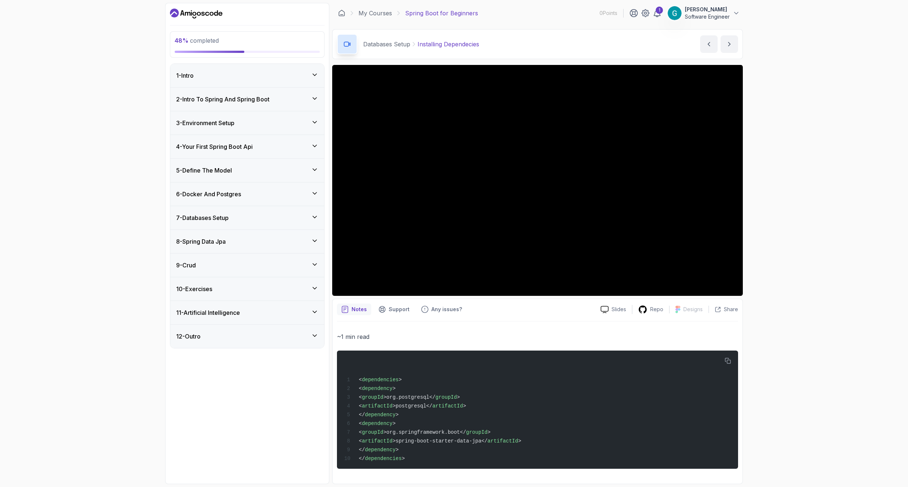
click at [311, 194] on icon at bounding box center [314, 193] width 7 height 7
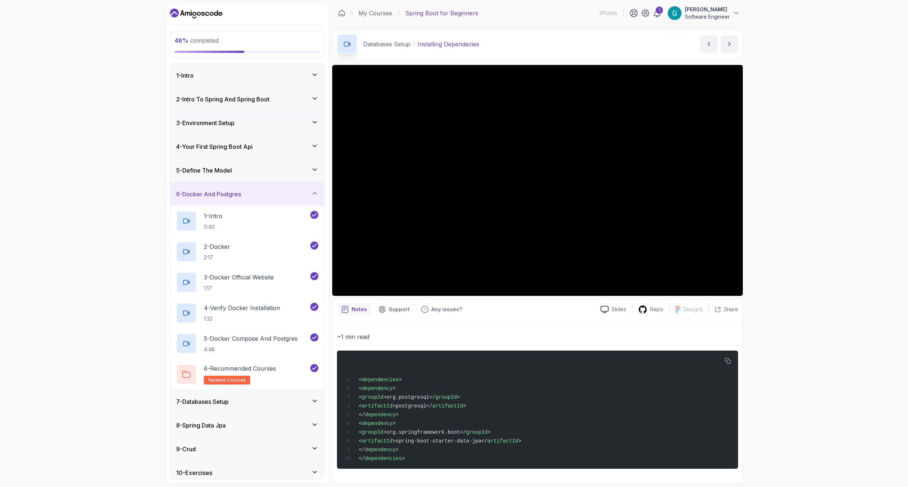
click at [293, 194] on div "6 - Docker And Postgres" at bounding box center [247, 194] width 142 height 9
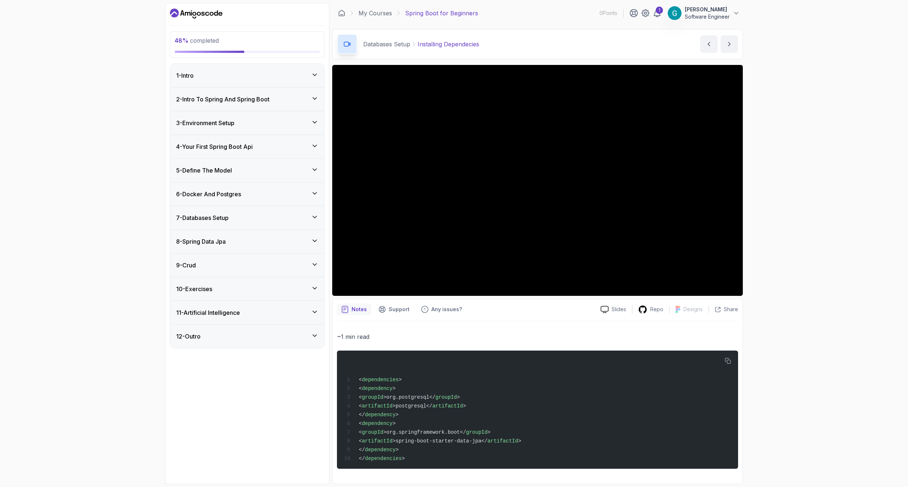
click at [278, 220] on div "7 - Databases Setup" at bounding box center [247, 217] width 142 height 9
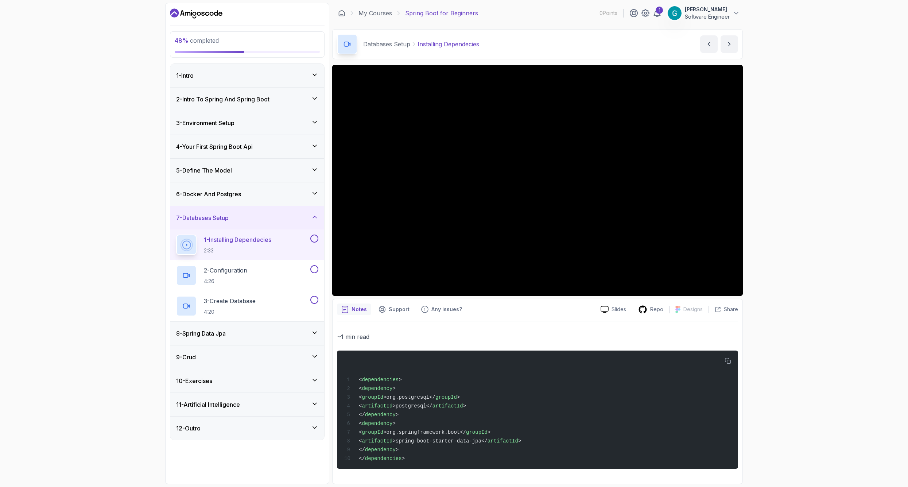
scroll to position [0, 0]
click at [312, 238] on button at bounding box center [314, 239] width 8 height 8
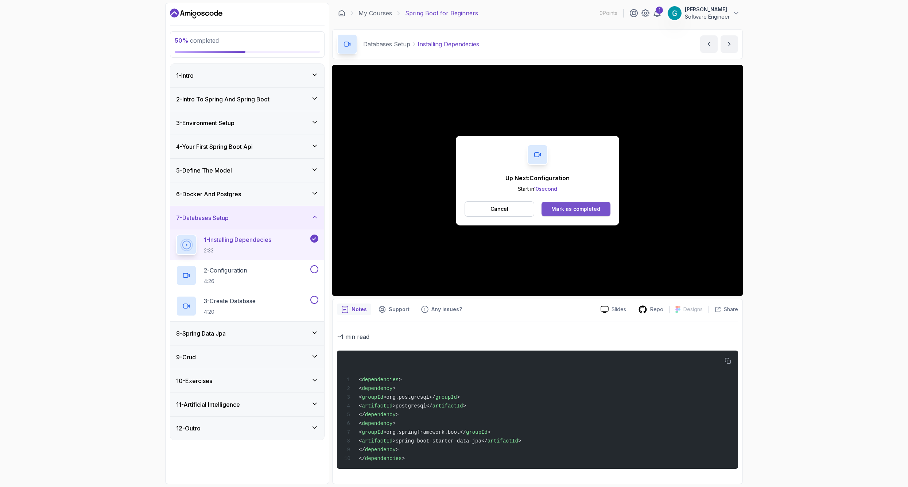
click at [606, 202] on button "Mark as completed" at bounding box center [576, 209] width 69 height 15
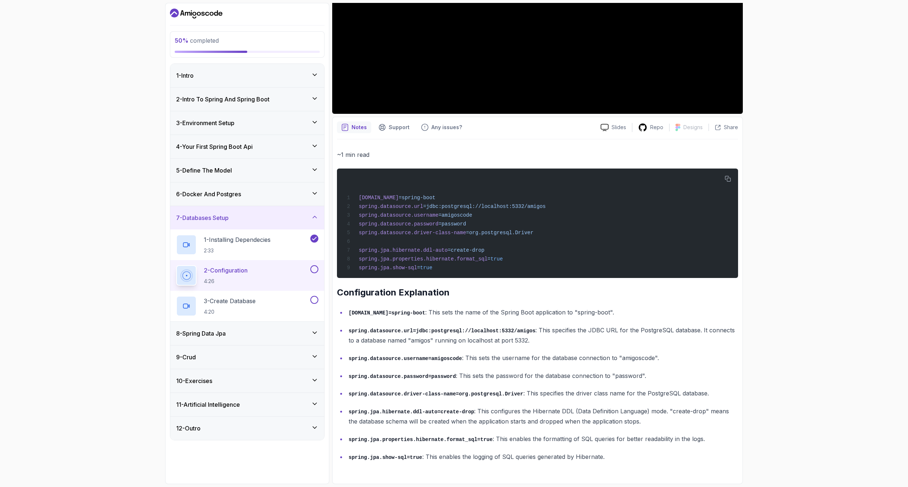
scroll to position [3, 0]
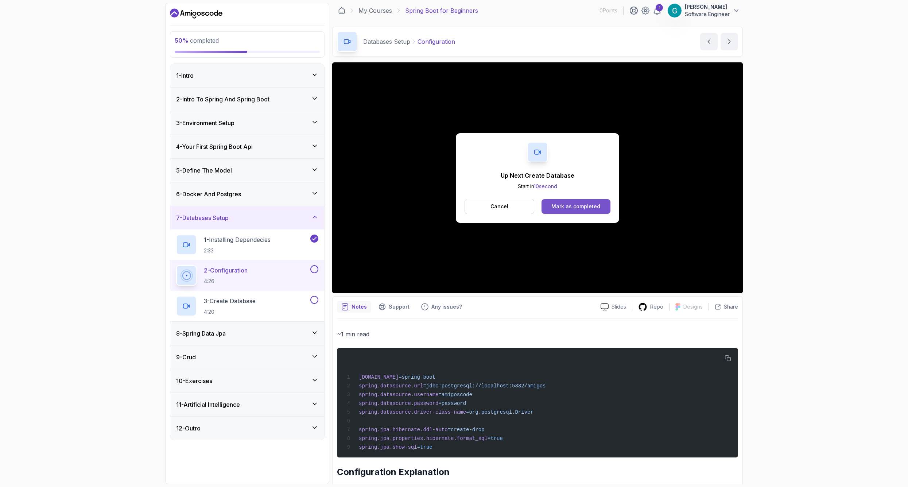
click at [598, 208] on div "Mark as completed" at bounding box center [576, 206] width 49 height 7
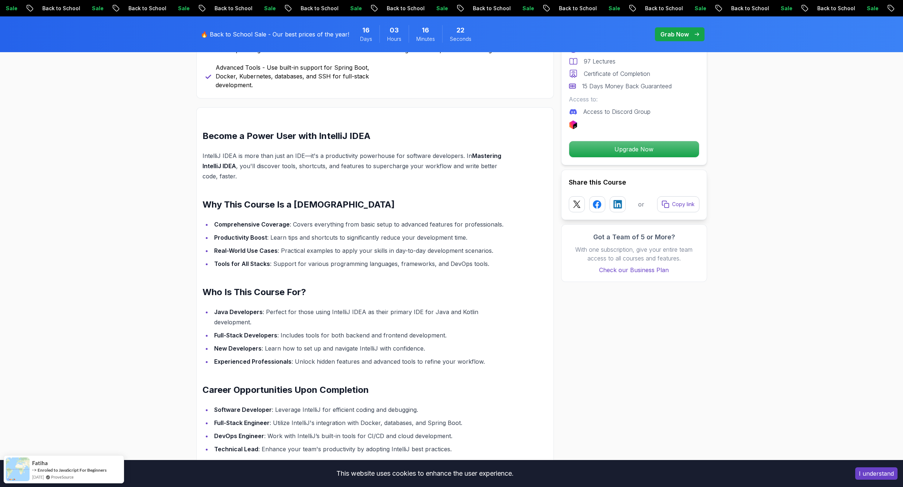
scroll to position [1009, 0]
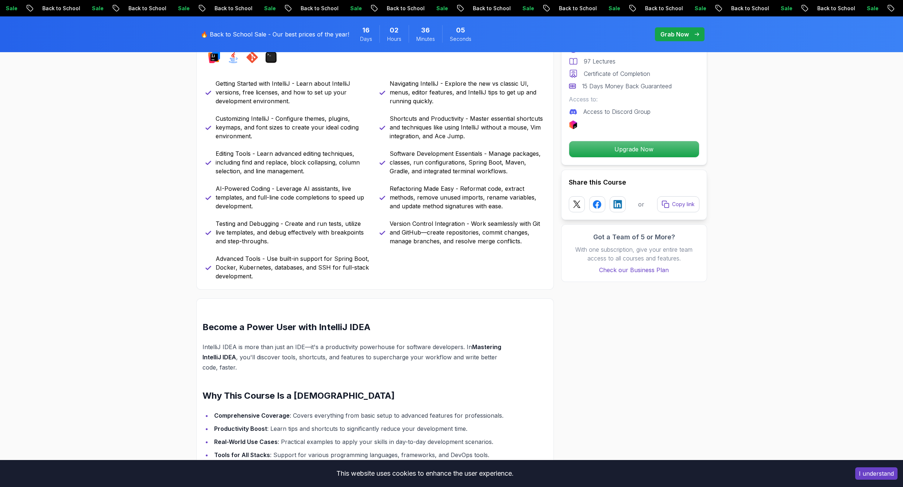
scroll to position [0, 0]
